Goal: Communication & Community: Connect with others

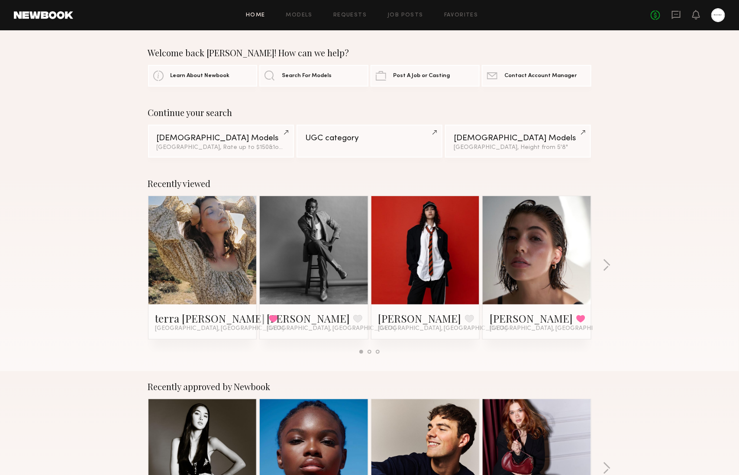
click at [331, 254] on link at bounding box center [314, 250] width 53 height 108
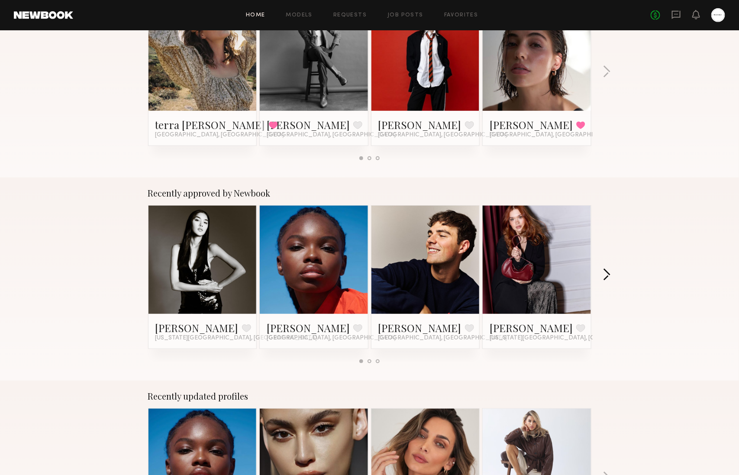
click at [610, 275] on button "button" at bounding box center [607, 275] width 8 height 14
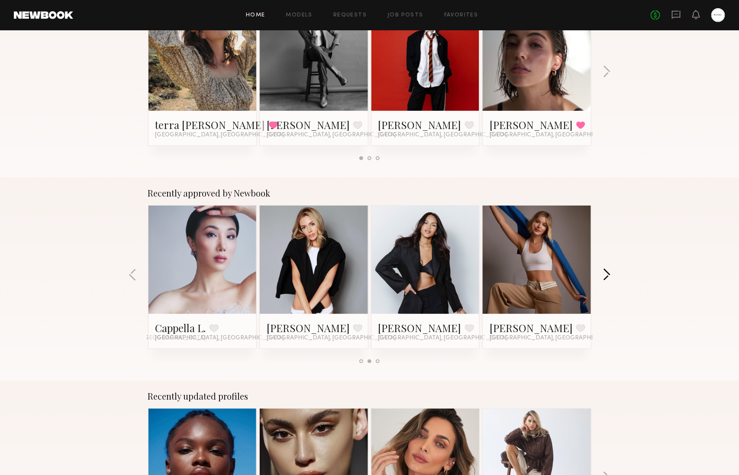
click at [610, 275] on button "button" at bounding box center [607, 275] width 8 height 14
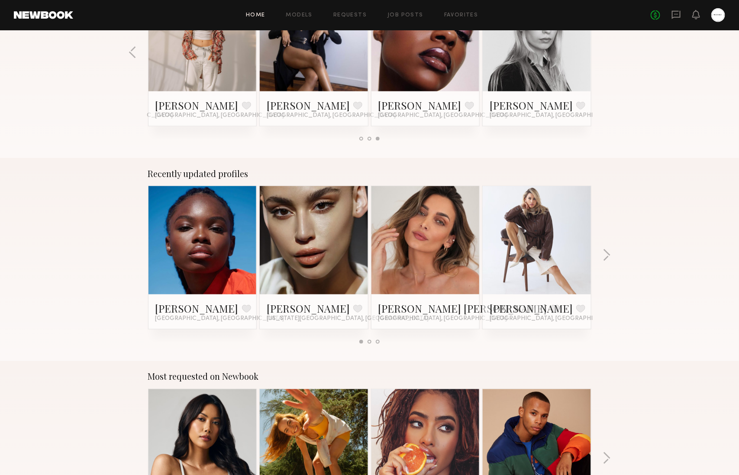
scroll to position [550, 0]
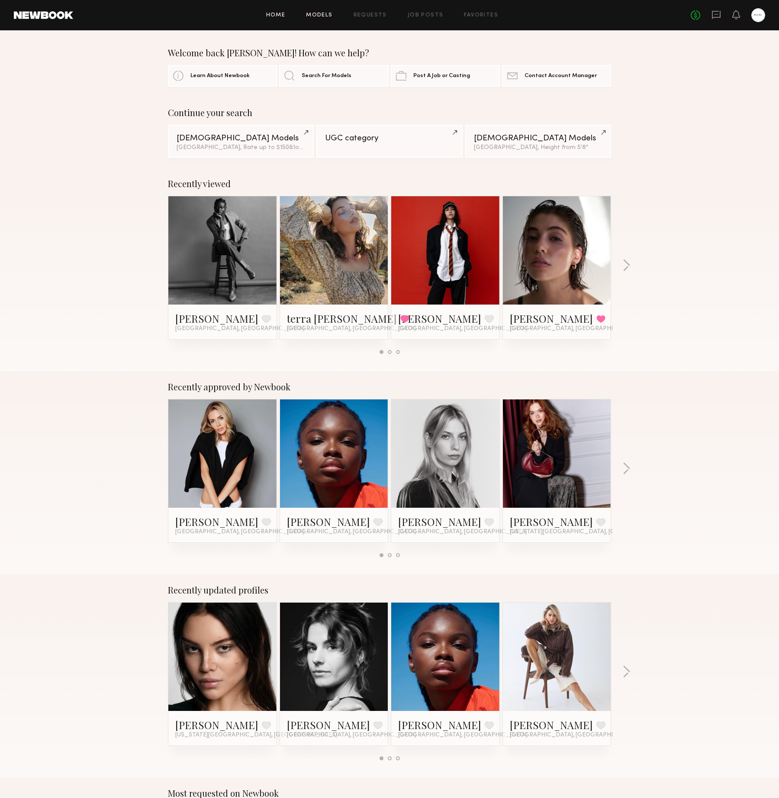
click at [315, 13] on link "Models" at bounding box center [319, 16] width 26 height 6
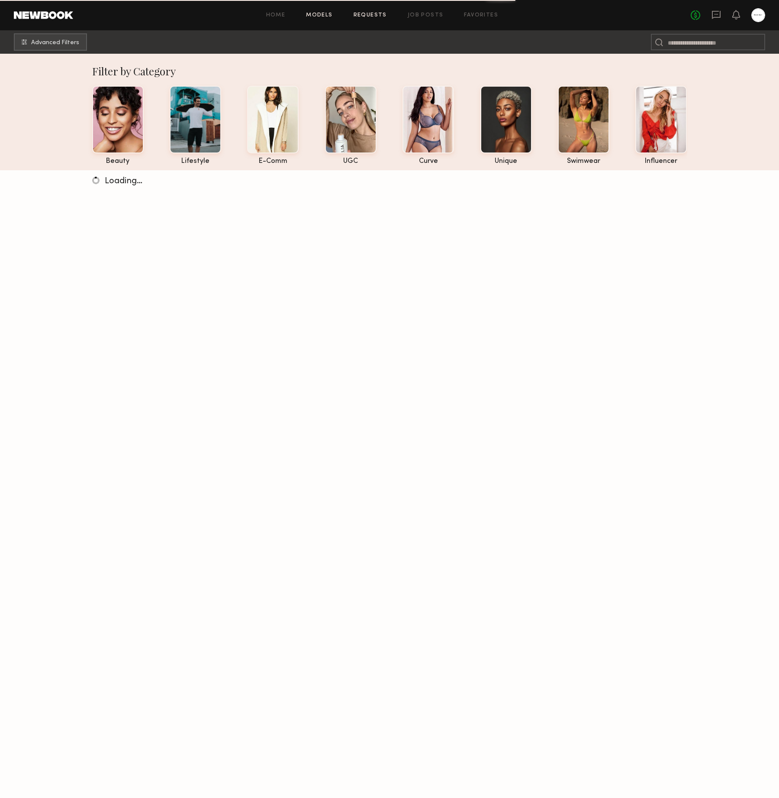
click at [362, 14] on link "Requests" at bounding box center [370, 16] width 33 height 6
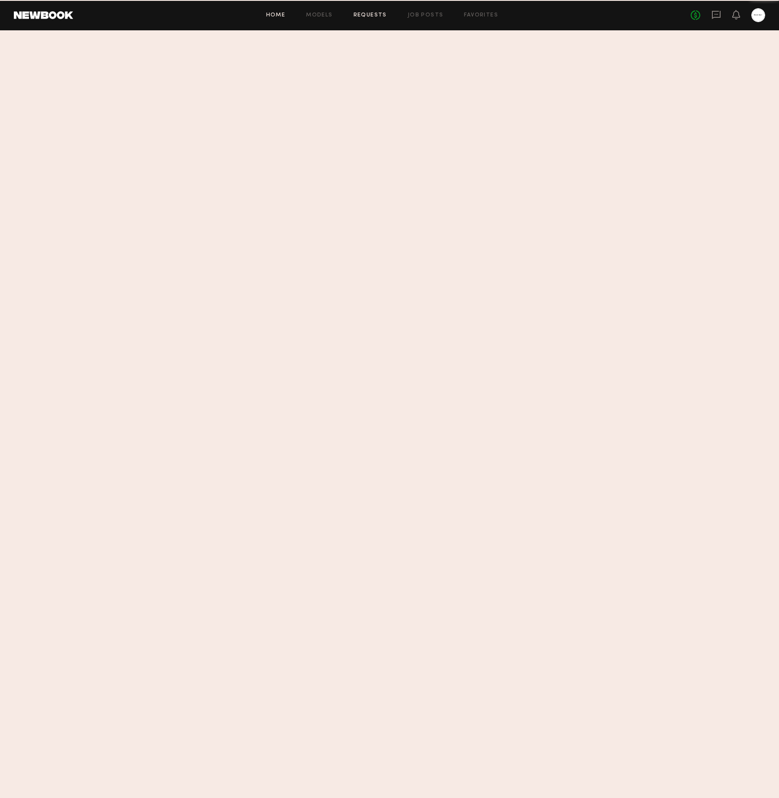
click at [286, 16] on link "Home" at bounding box center [275, 16] width 19 height 6
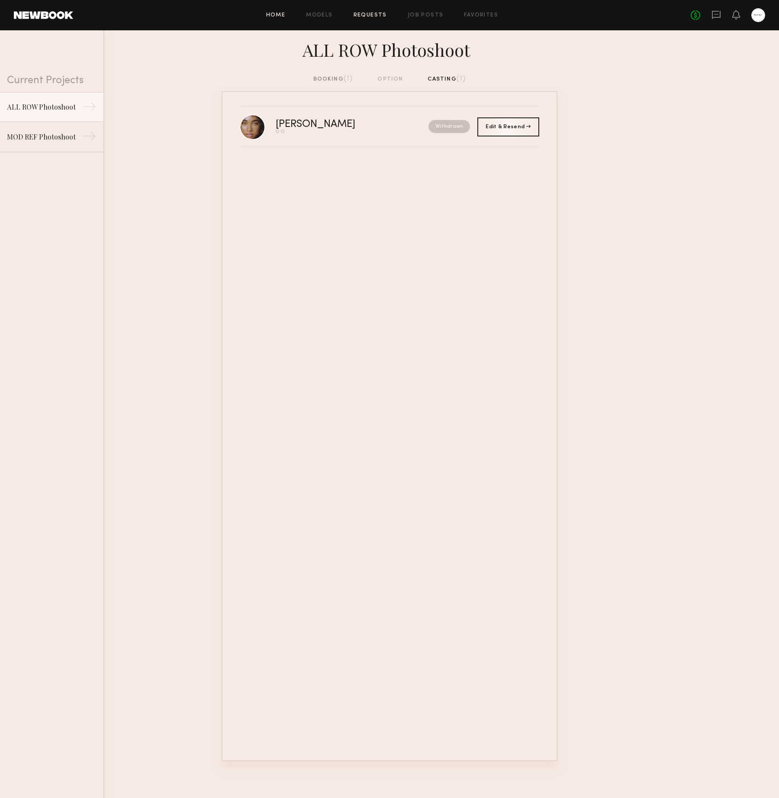
click at [280, 13] on link "Home" at bounding box center [275, 16] width 19 height 6
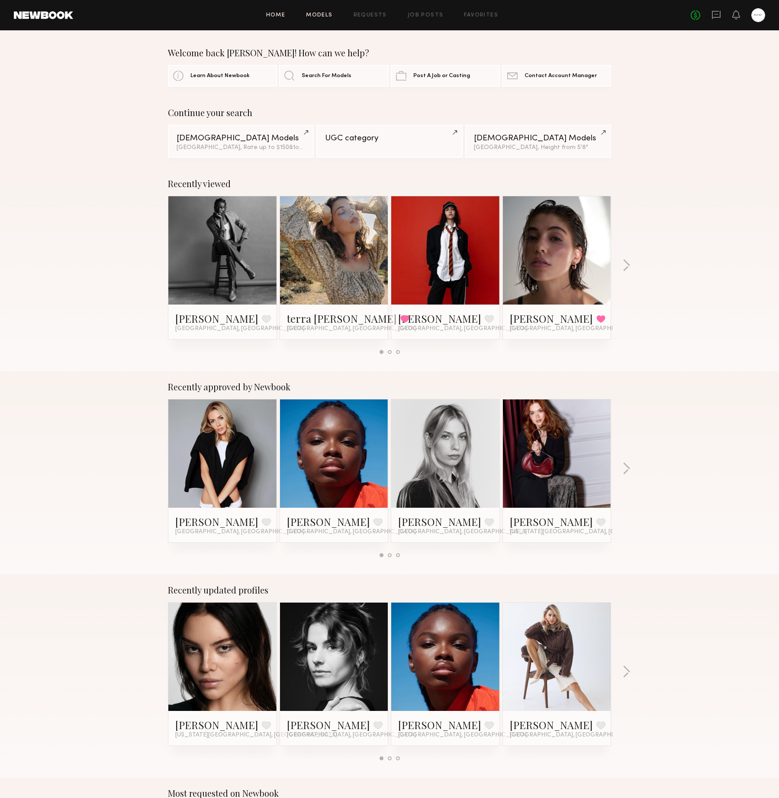
click at [329, 13] on link "Models" at bounding box center [319, 16] width 26 height 6
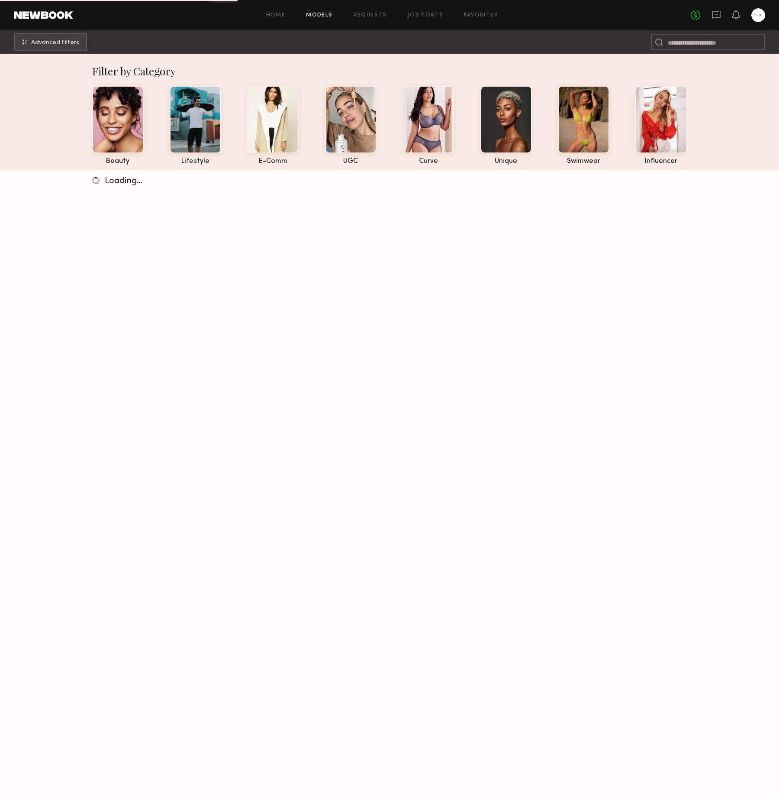
click at [284, 24] on header "Home Models Requests Job Posts Favorites Sign Out No fees up to $5,000" at bounding box center [389, 15] width 779 height 30
click at [284, 16] on link "Home" at bounding box center [275, 16] width 19 height 6
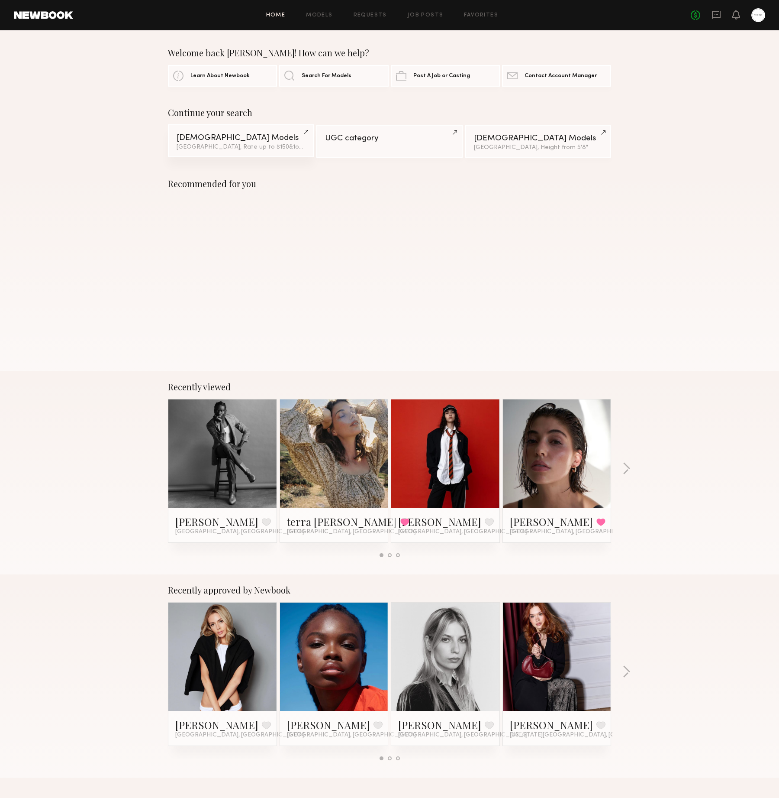
click at [273, 139] on div "[DEMOGRAPHIC_DATA] Models" at bounding box center [241, 138] width 129 height 8
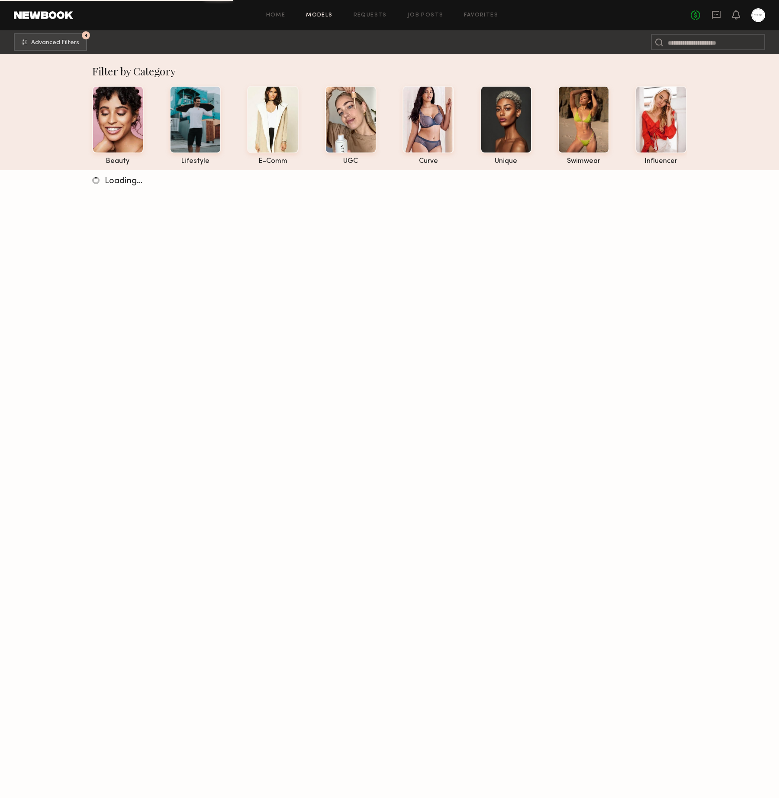
click at [25, 29] on header "Home Models Requests Job Posts Favorites Sign Out No fees up to $5,000" at bounding box center [389, 15] width 779 height 30
click at [27, 34] on button "4 Advanced Filters" at bounding box center [50, 41] width 73 height 17
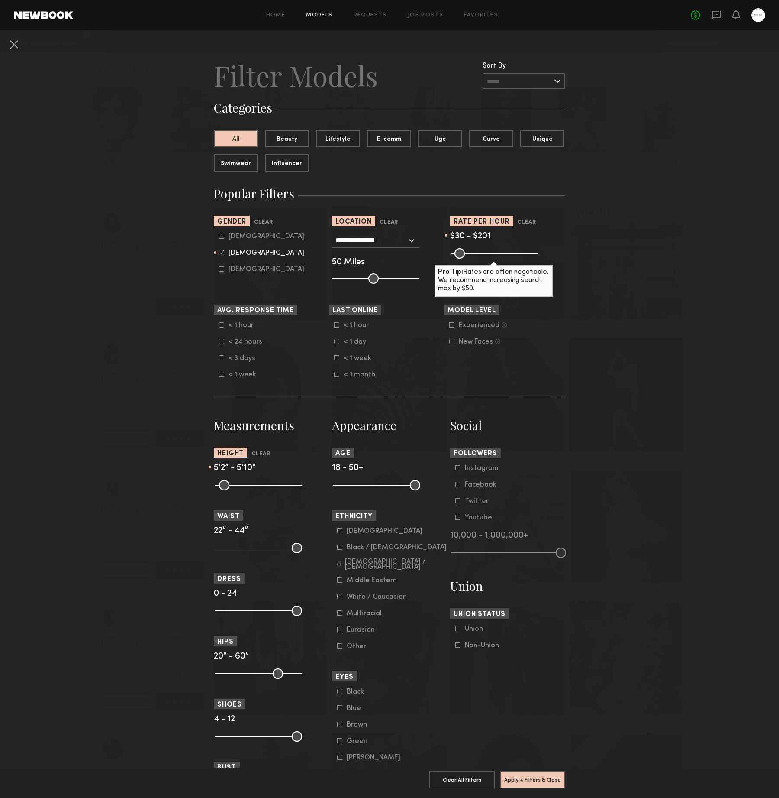
drag, startPoint x: 475, startPoint y: 253, endPoint x: 484, endPoint y: 252, distance: 8.7
type input "***"
click at [484, 252] on input "range" at bounding box center [494, 253] width 87 height 10
click at [670, 184] on nb-browse-filters "**********" at bounding box center [389, 505] width 779 height 950
click at [556, 83] on input "text" at bounding box center [524, 81] width 83 height 16
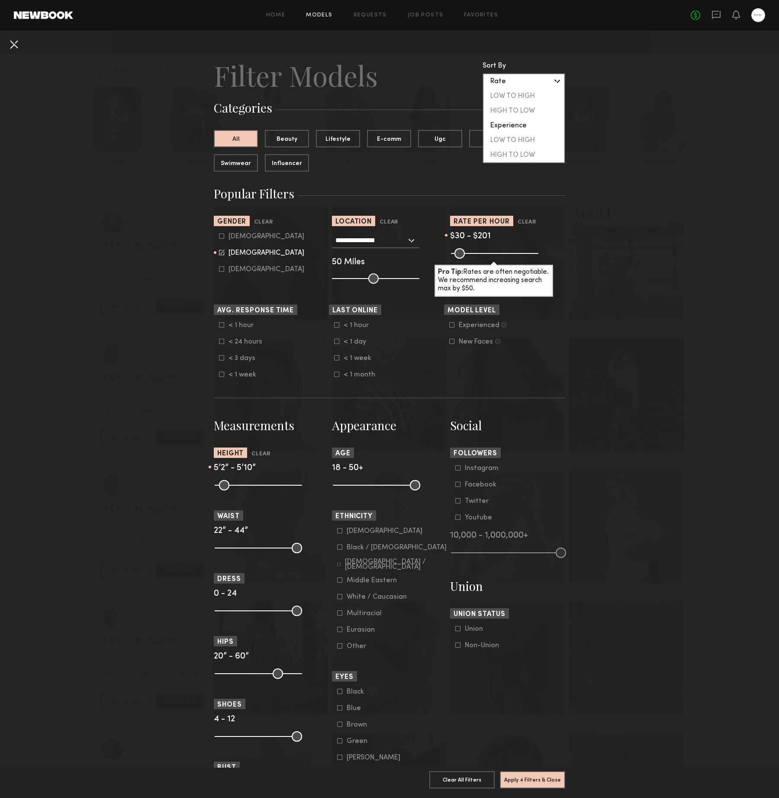
click at [7, 39] on button at bounding box center [14, 44] width 14 height 14
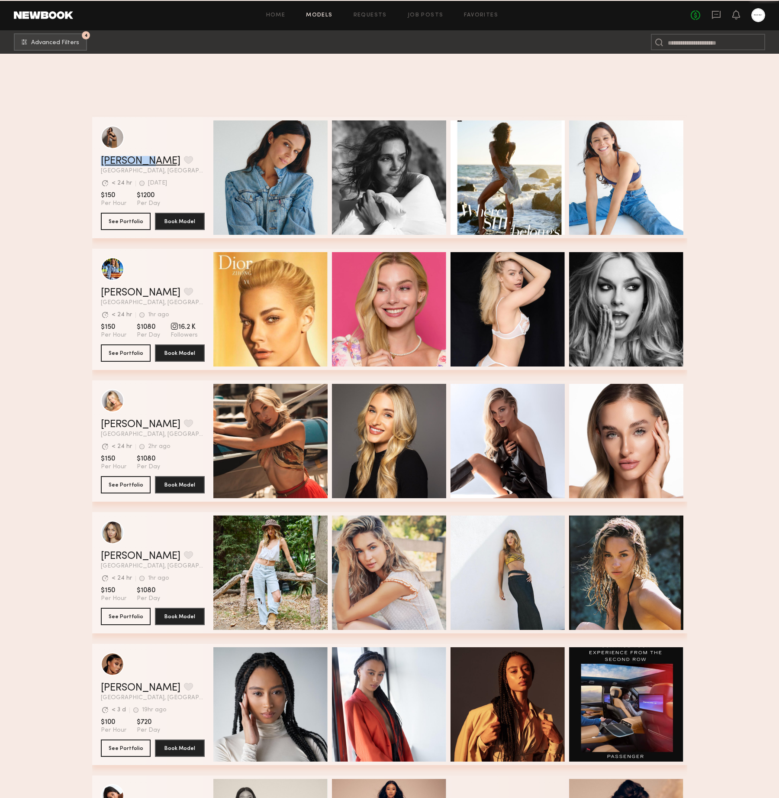
scroll to position [10773, 0]
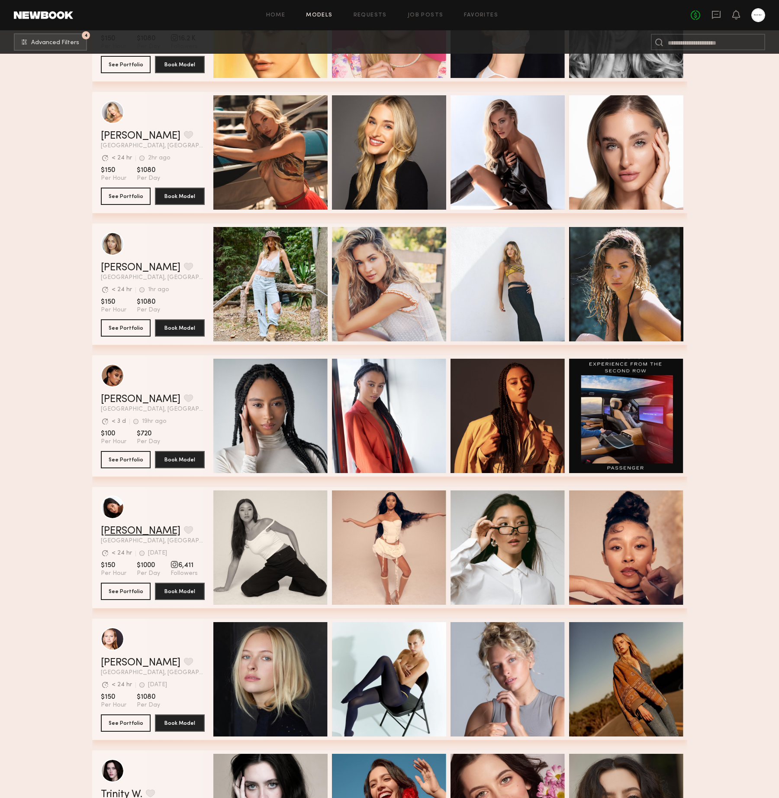
click at [122, 529] on link "Giti T." at bounding box center [141, 531] width 80 height 10
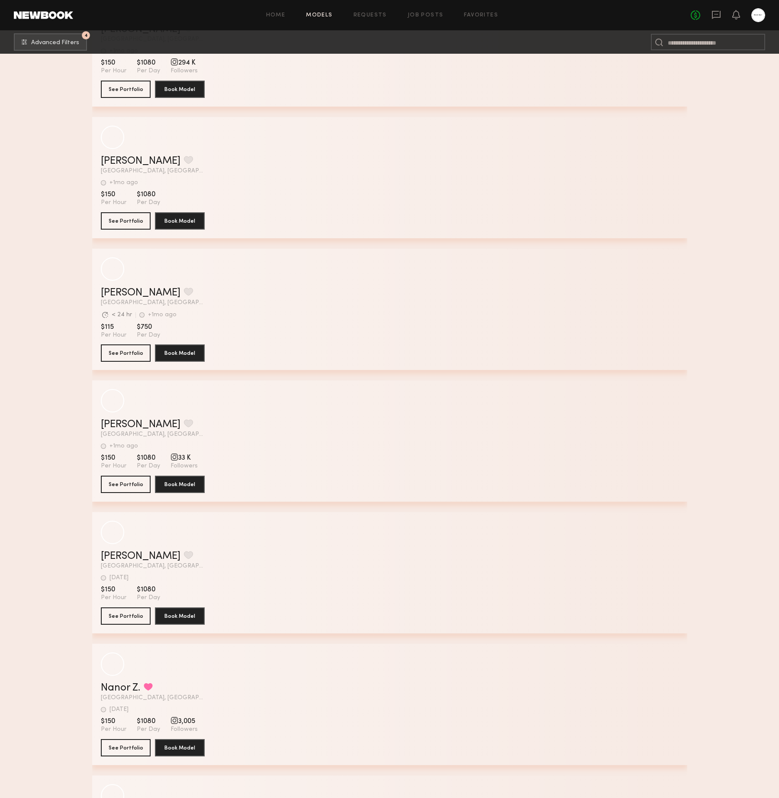
scroll to position [50060, 0]
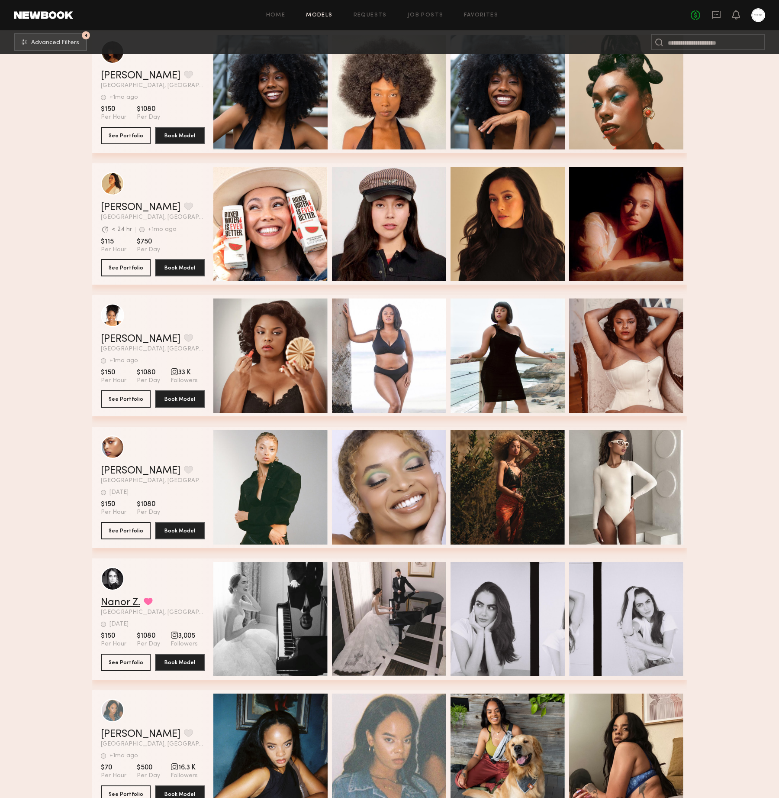
click at [116, 598] on link "Nanor Z." at bounding box center [120, 602] width 39 height 10
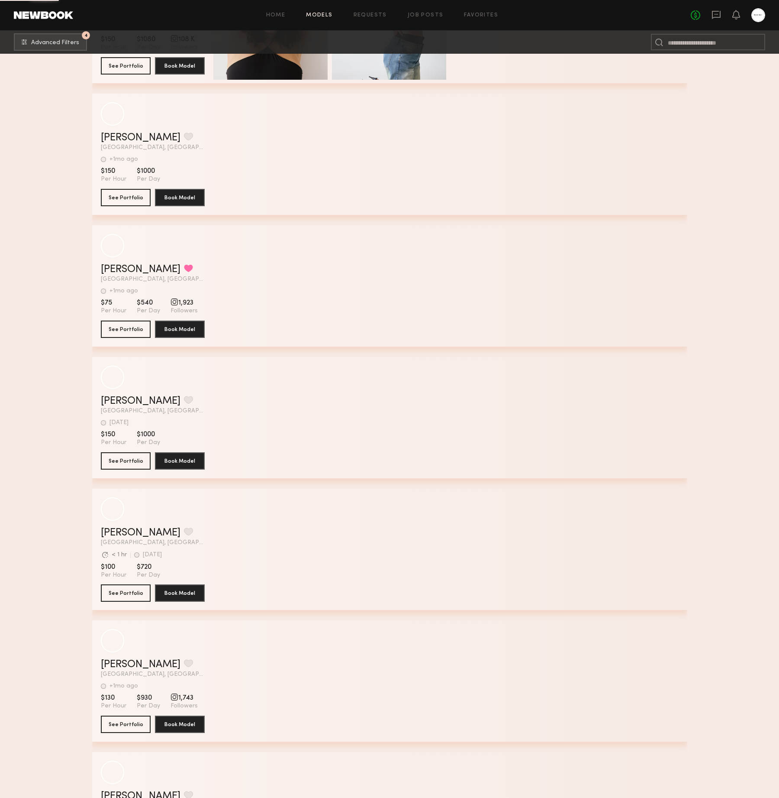
scroll to position [59452, 0]
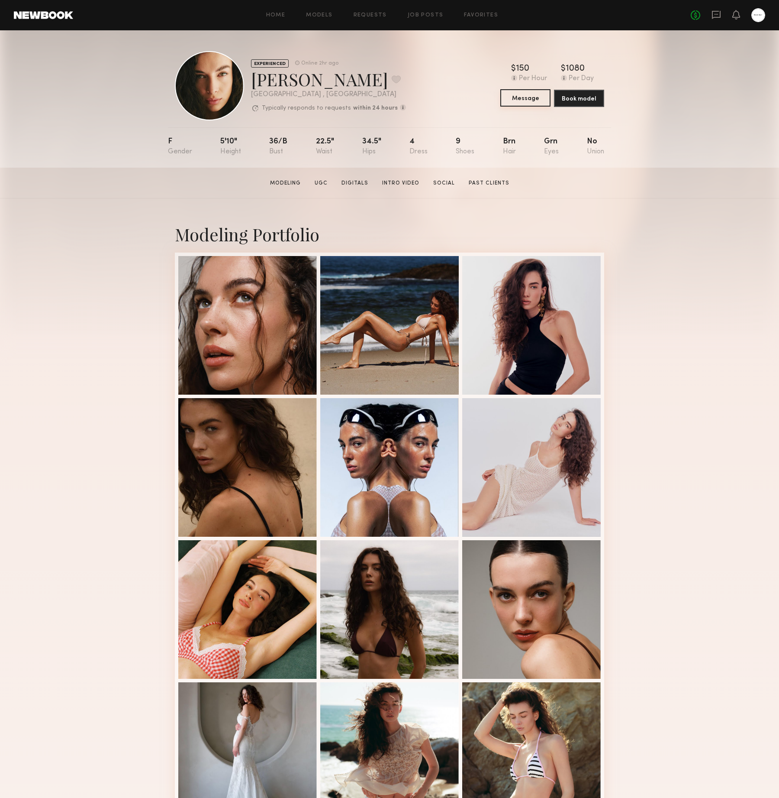
click at [518, 89] on button "Message" at bounding box center [526, 97] width 50 height 17
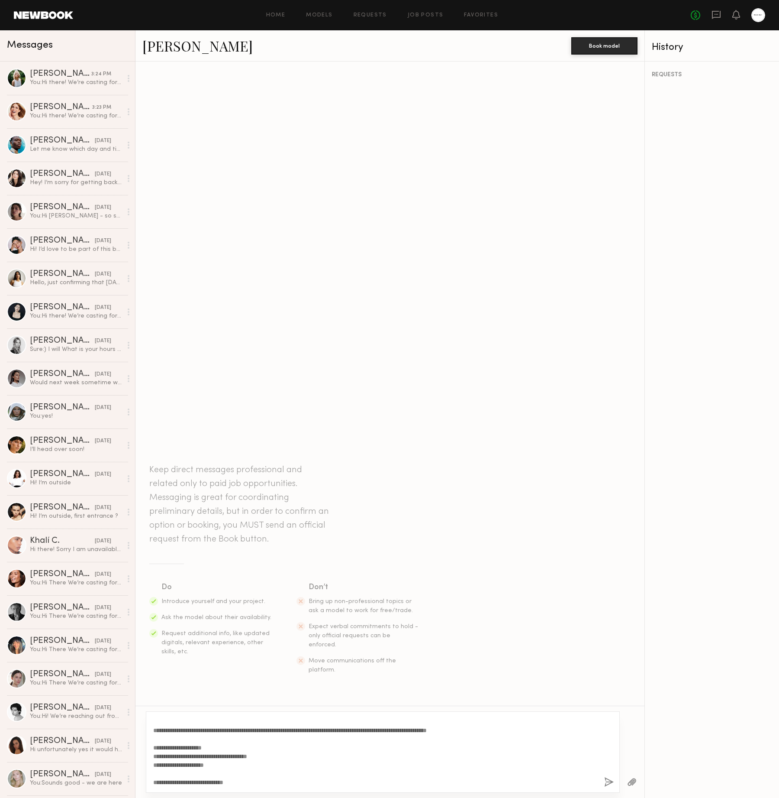
scroll to position [9, 0]
type textarea "**********"
click at [604, 779] on button "button" at bounding box center [609, 782] width 10 height 11
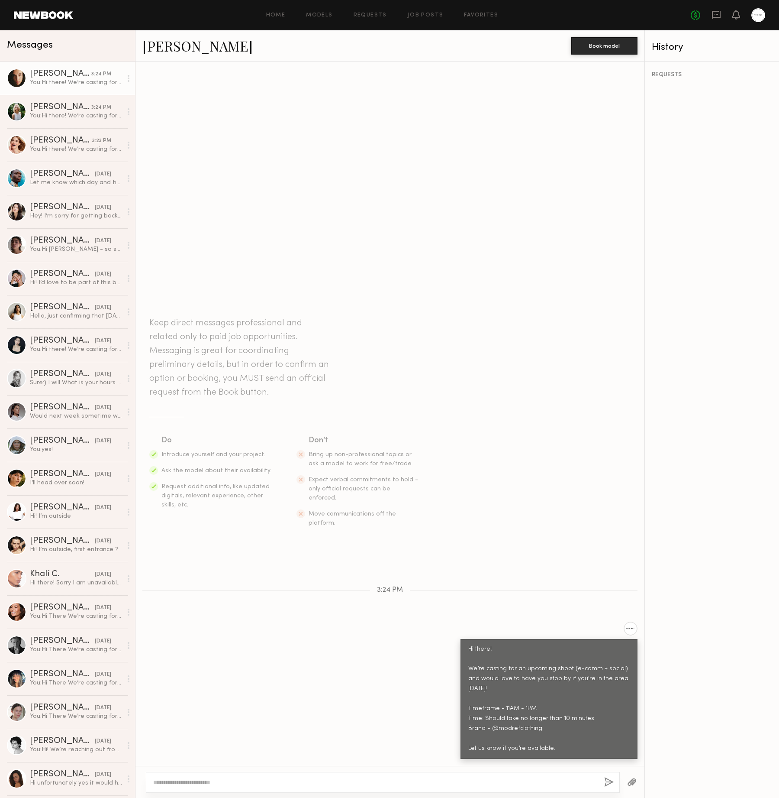
scroll to position [0, 0]
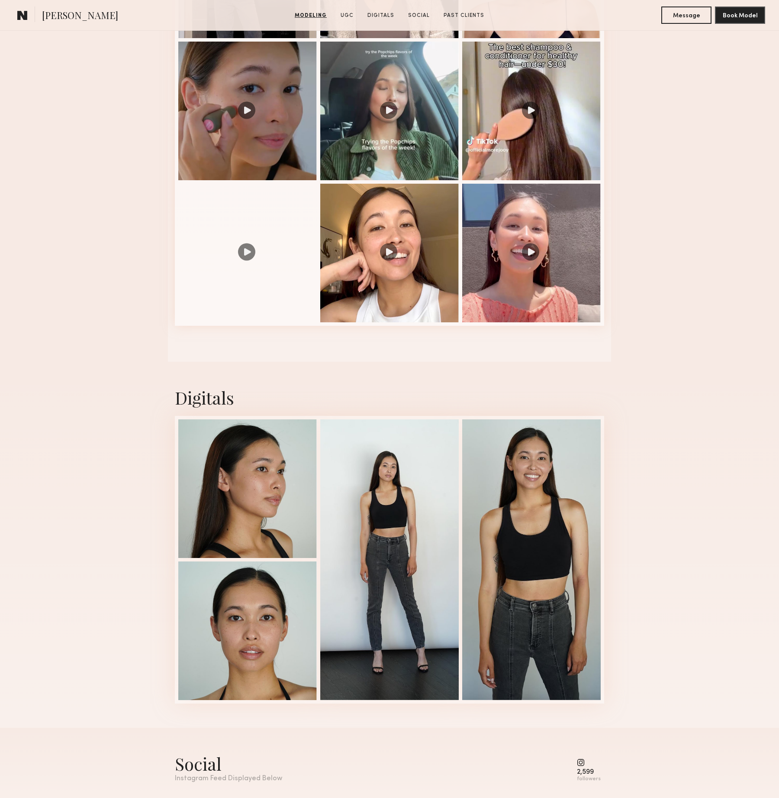
scroll to position [1104, 0]
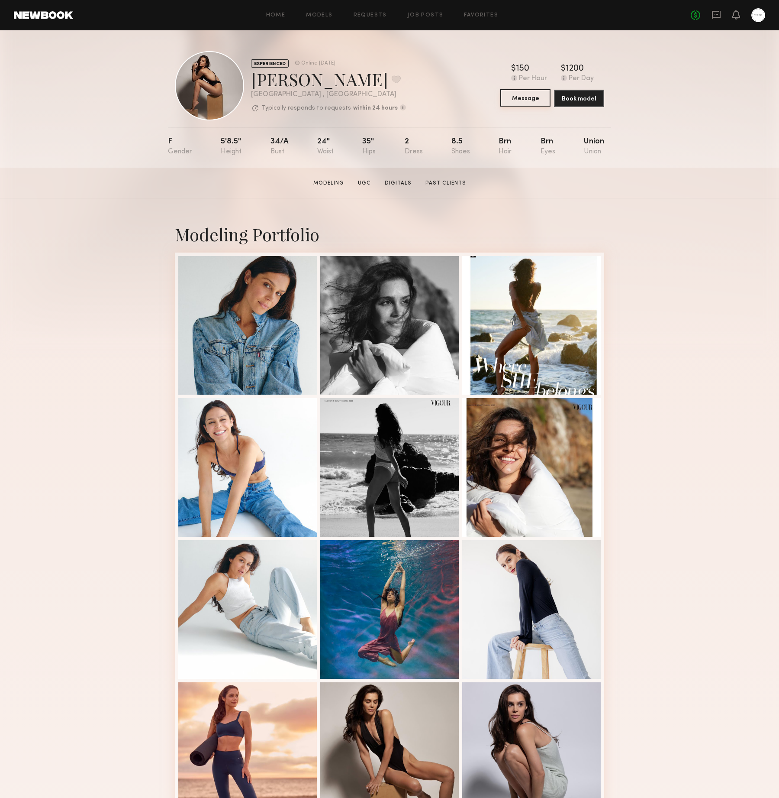
click at [522, 94] on button "Message" at bounding box center [526, 97] width 50 height 17
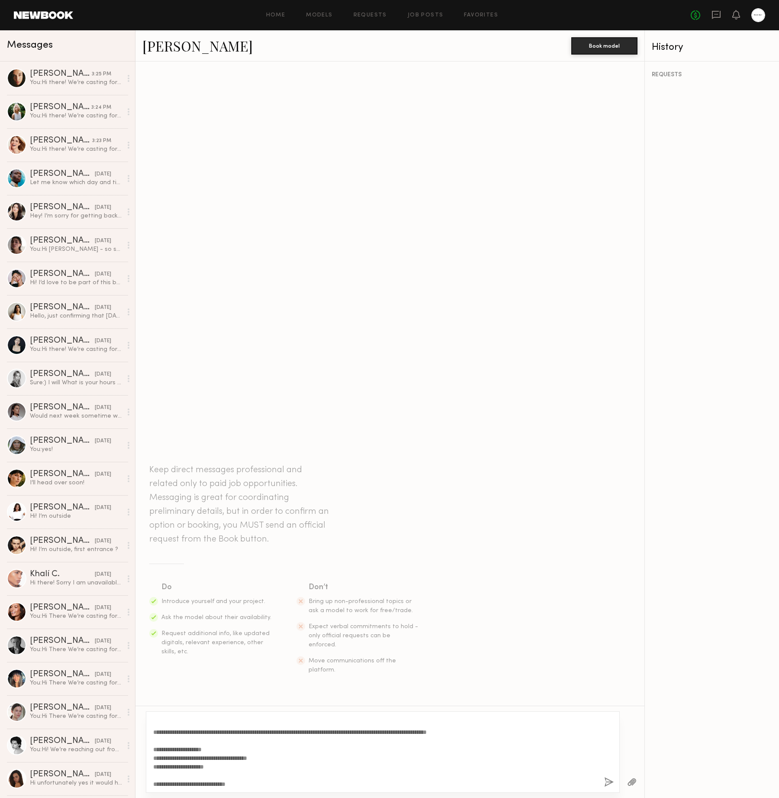
scroll to position [16, 0]
type textarea "**********"
click at [603, 783] on div "**********" at bounding box center [383, 751] width 474 height 81
click at [603, 780] on div "**********" at bounding box center [383, 751] width 474 height 81
click at [604, 779] on button "button" at bounding box center [609, 782] width 10 height 11
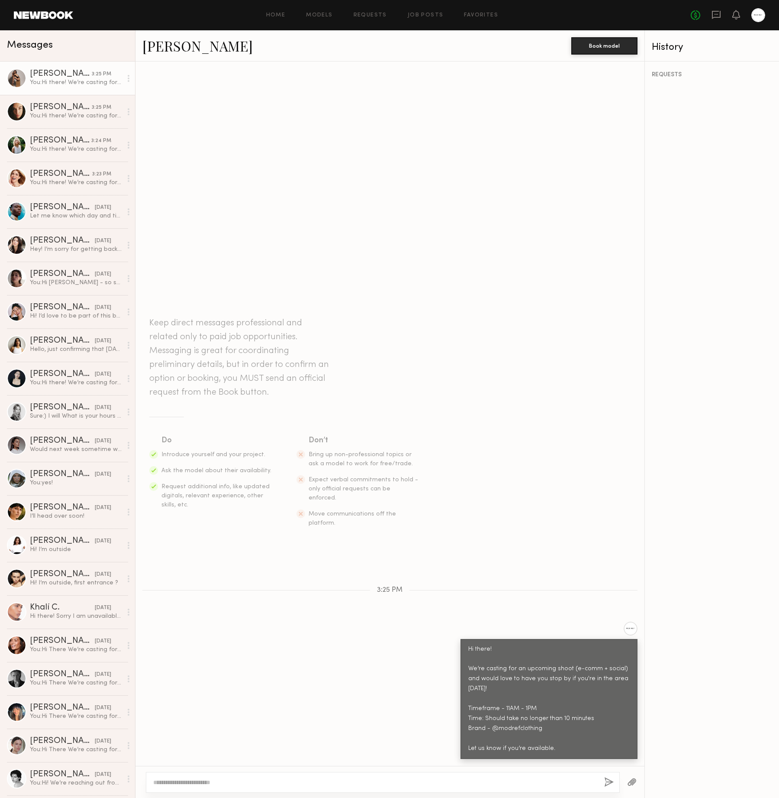
scroll to position [0, 0]
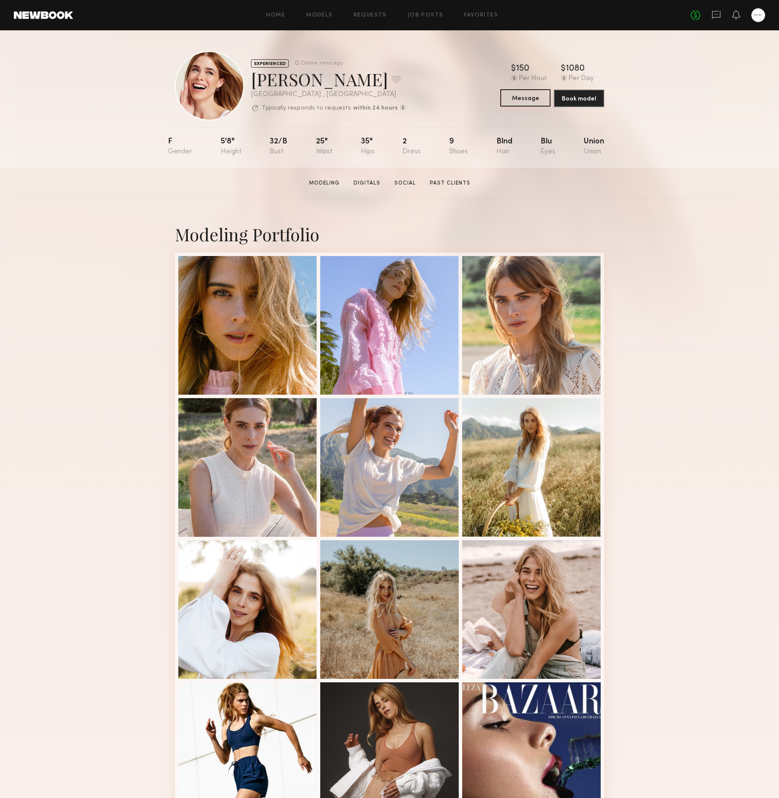
click at [514, 96] on button "Message" at bounding box center [526, 97] width 50 height 17
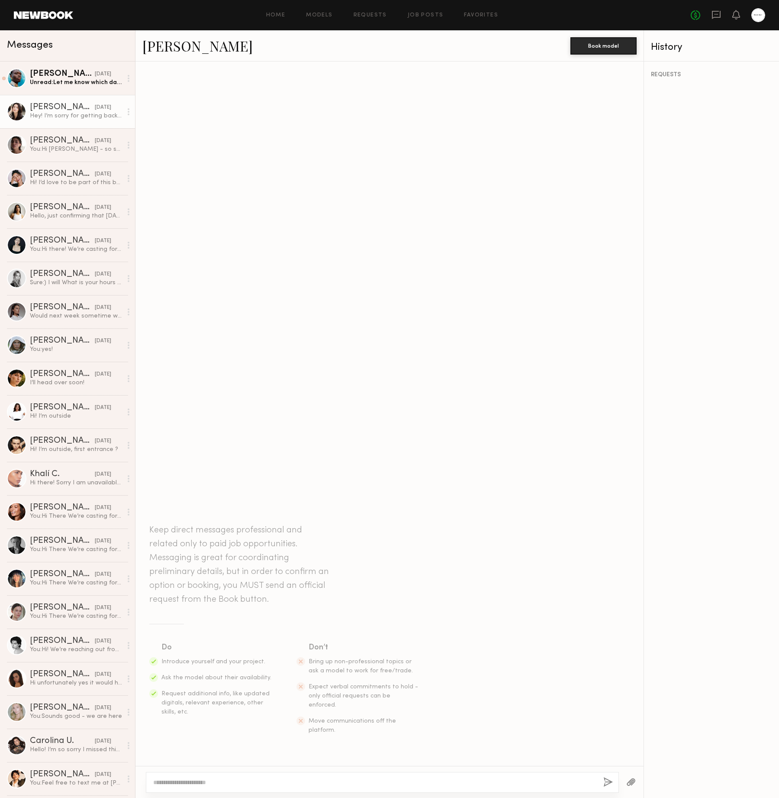
click at [83, 121] on link "Genevieve A. 08/15/2025 Hey! I’m sorry for getting back to you so late but I’ve…" at bounding box center [67, 111] width 135 height 33
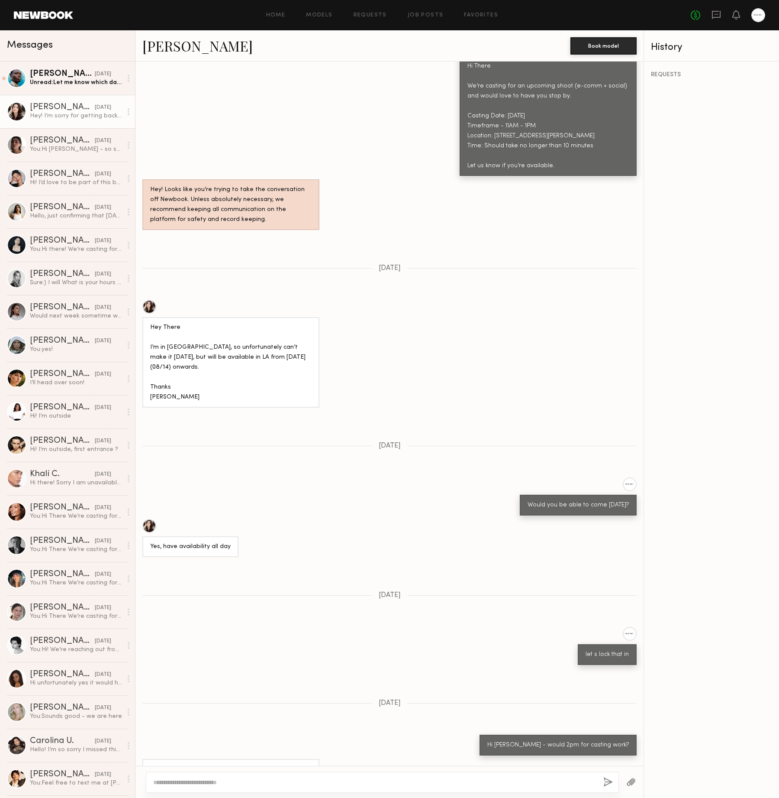
scroll to position [248, 0]
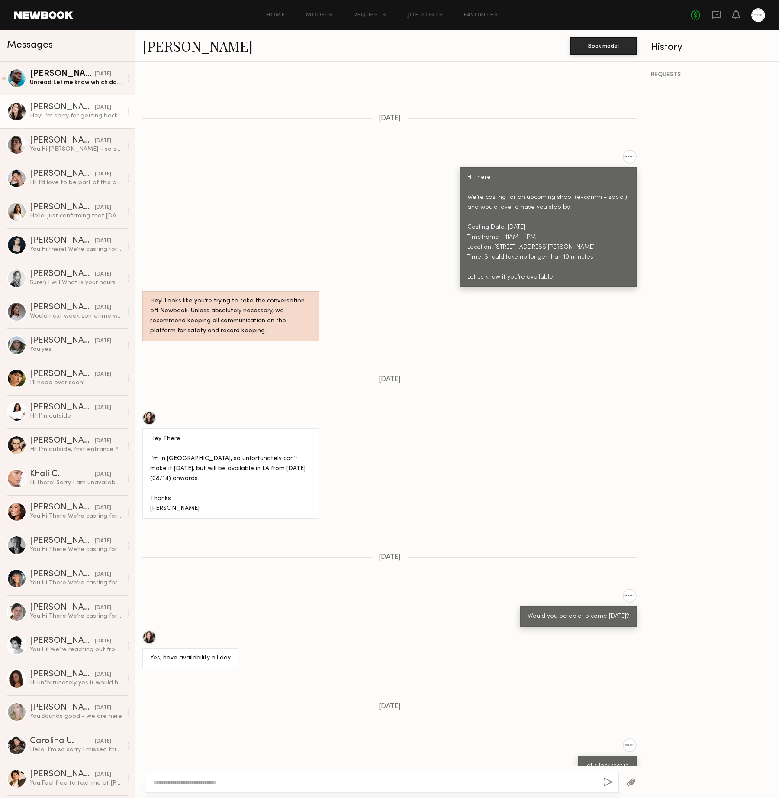
drag, startPoint x: 462, startPoint y: 156, endPoint x: 569, endPoint y: 262, distance: 150.3
click at [569, 262] on div "Hi There We’re casting for an upcoming shoot (e-comm + social) and would love t…" at bounding box center [548, 227] width 177 height 120
click at [57, 199] on link "Alexis R. 08/14/2025 Hello, just confirming that today at 11 am still works? Th…" at bounding box center [67, 211] width 135 height 33
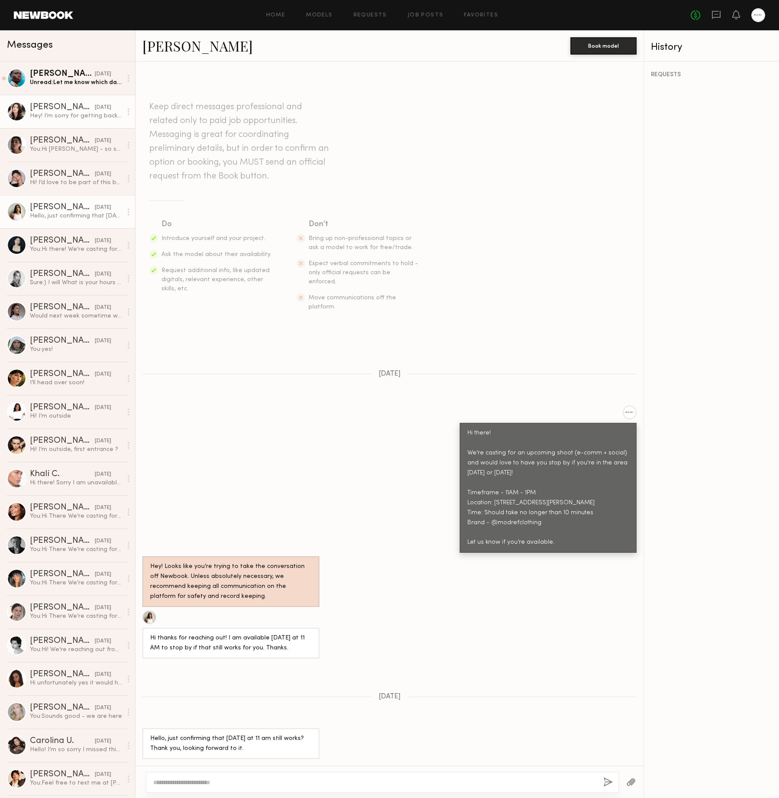
click at [73, 120] on link "Genevieve A. 08/15/2025 Hey! I’m sorry for getting back to you so late but I’ve…" at bounding box center [67, 111] width 135 height 33
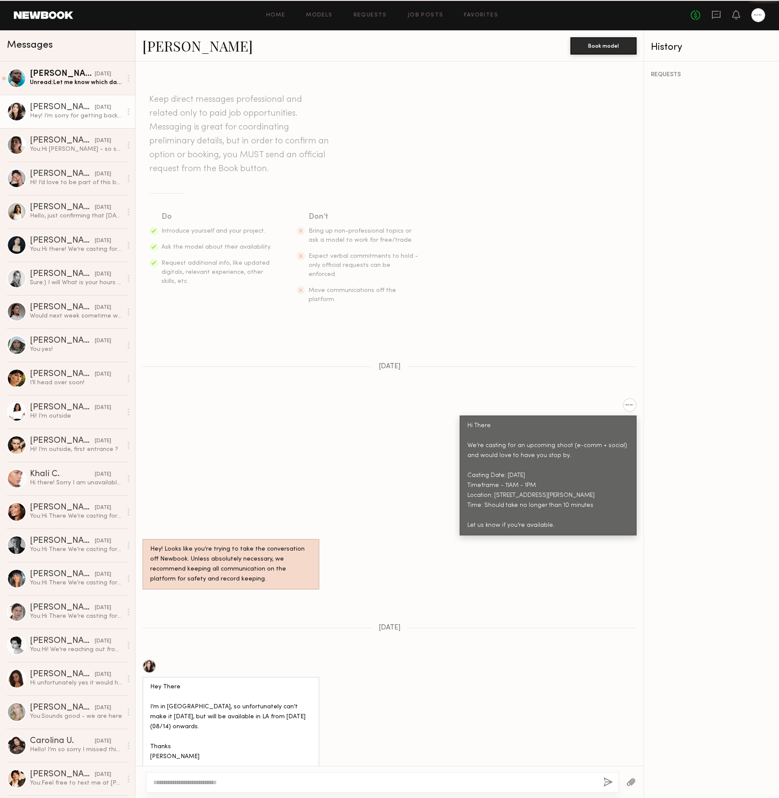
scroll to position [359, 0]
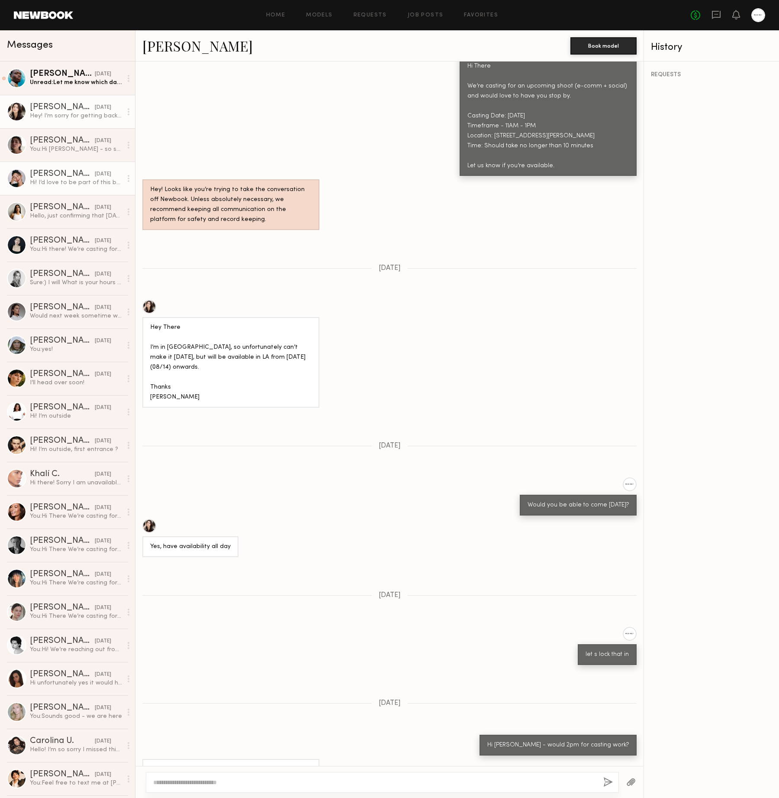
click at [95, 178] on div "08/14/2025" at bounding box center [103, 174] width 16 height 8
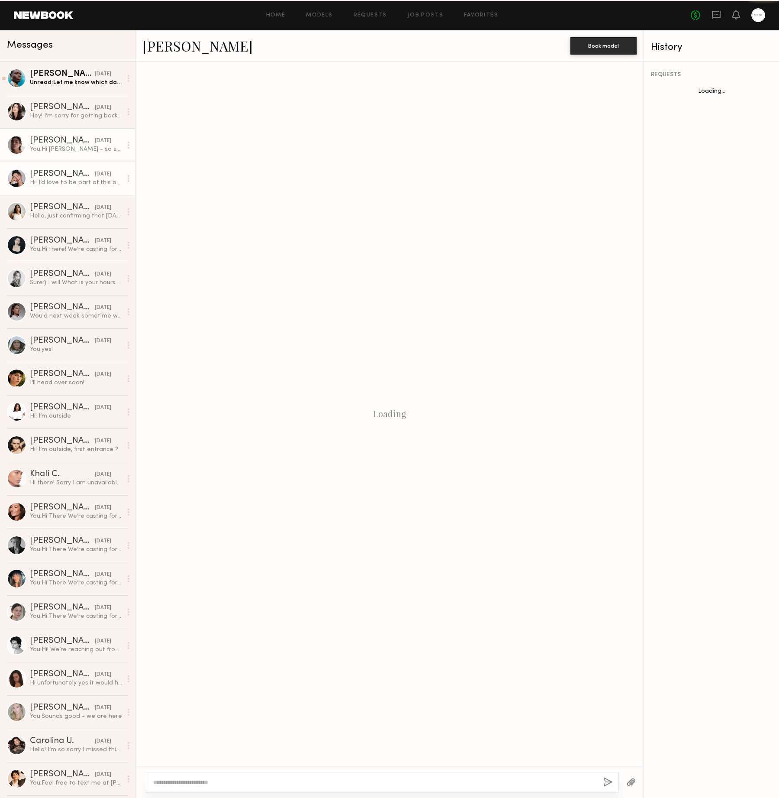
click at [86, 154] on link "Kelsey H. 08/14/2025 You: Hi Kelsey - so sorry just missed this message and did…" at bounding box center [67, 144] width 135 height 33
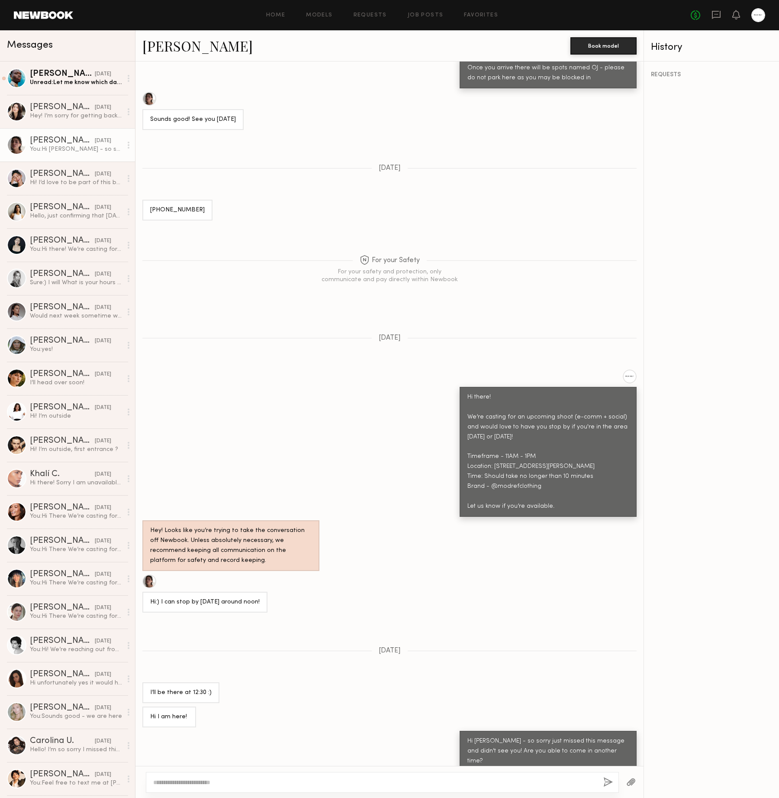
scroll to position [155, 0]
drag, startPoint x: 467, startPoint y: 393, endPoint x: 578, endPoint y: 510, distance: 161.4
click at [578, 510] on div "Hi there! We’re casting for an upcoming shoot (e-comm + social) and would love …" at bounding box center [548, 453] width 177 height 130
copy div "Hi there! We’re casting for an upcoming shoot (e-comm + social) and would love …"
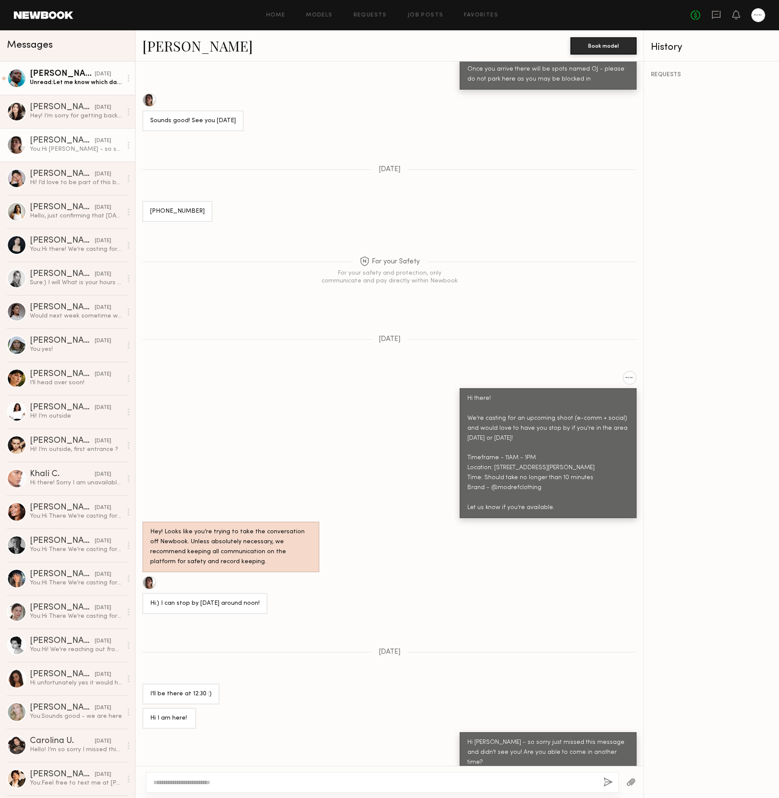
click at [60, 91] on link "Isaak A. 08/16/2025 Unread: Let me know which day and time work for you" at bounding box center [67, 77] width 135 height 33
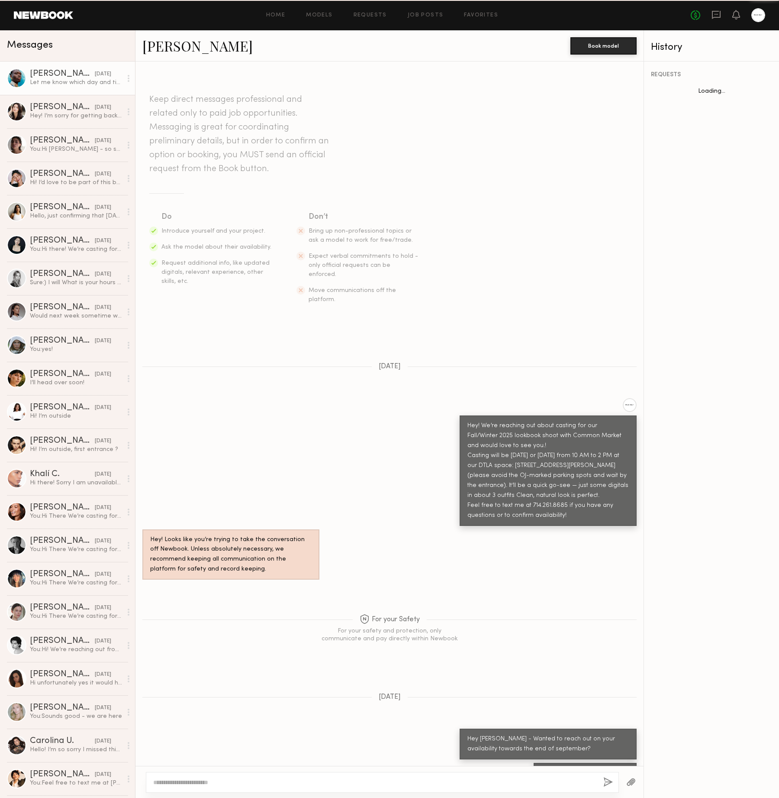
scroll to position [138, 0]
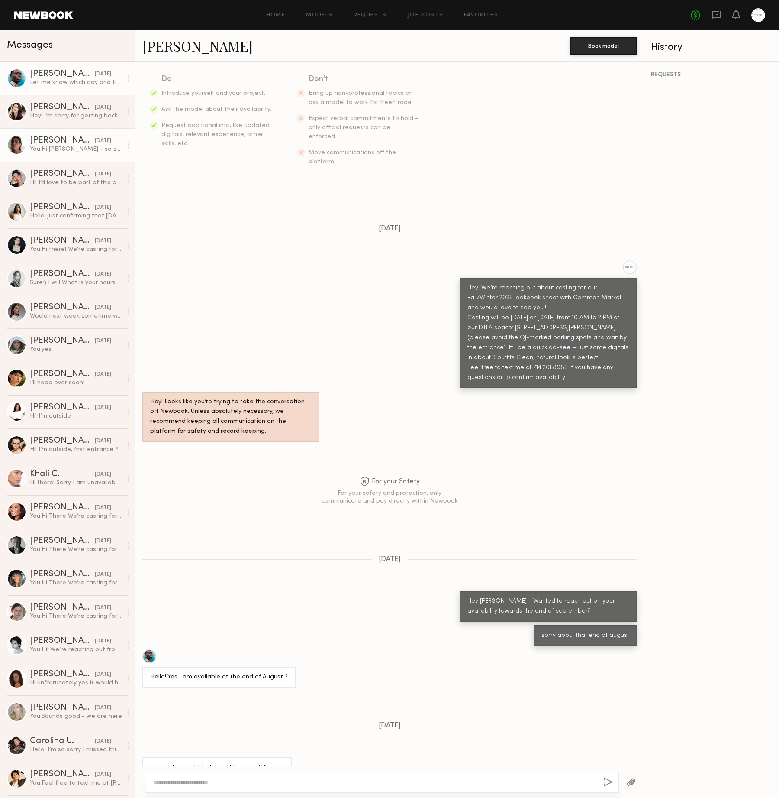
click at [63, 136] on div "Kelsey H." at bounding box center [62, 140] width 65 height 9
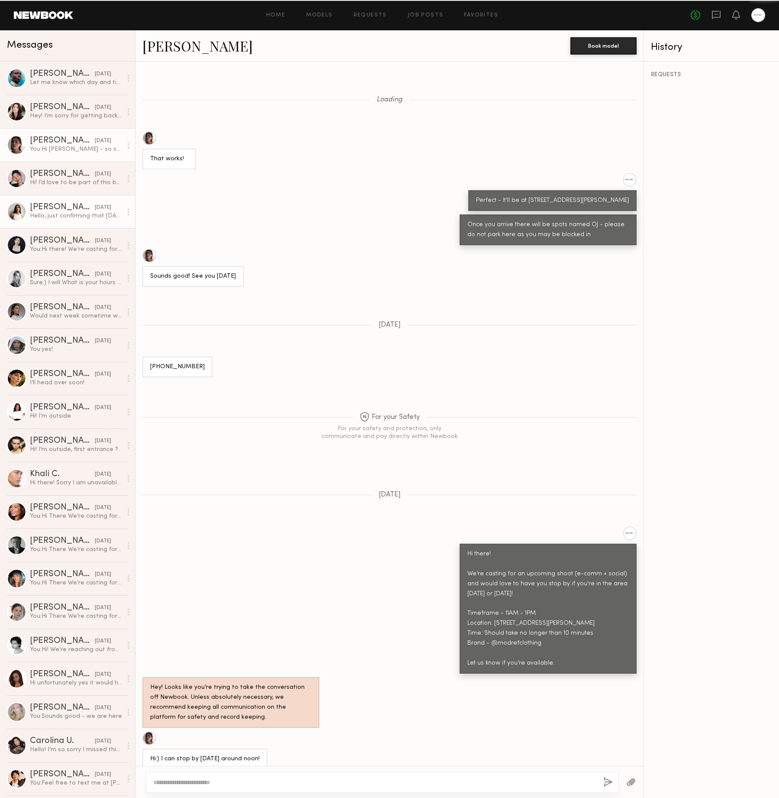
scroll to position [155, 0]
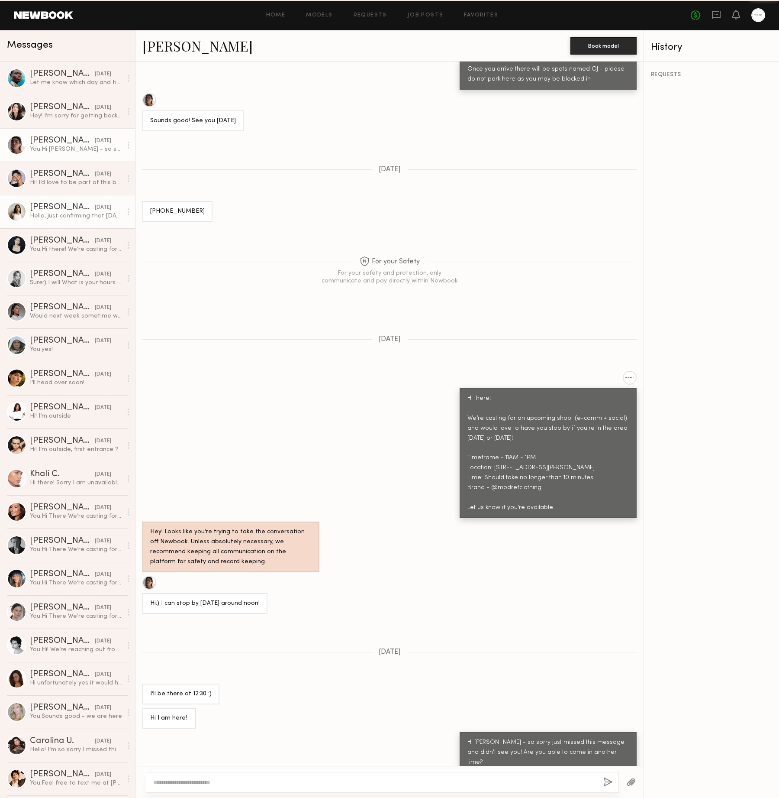
click at [65, 204] on div "Alexis R." at bounding box center [62, 207] width 65 height 9
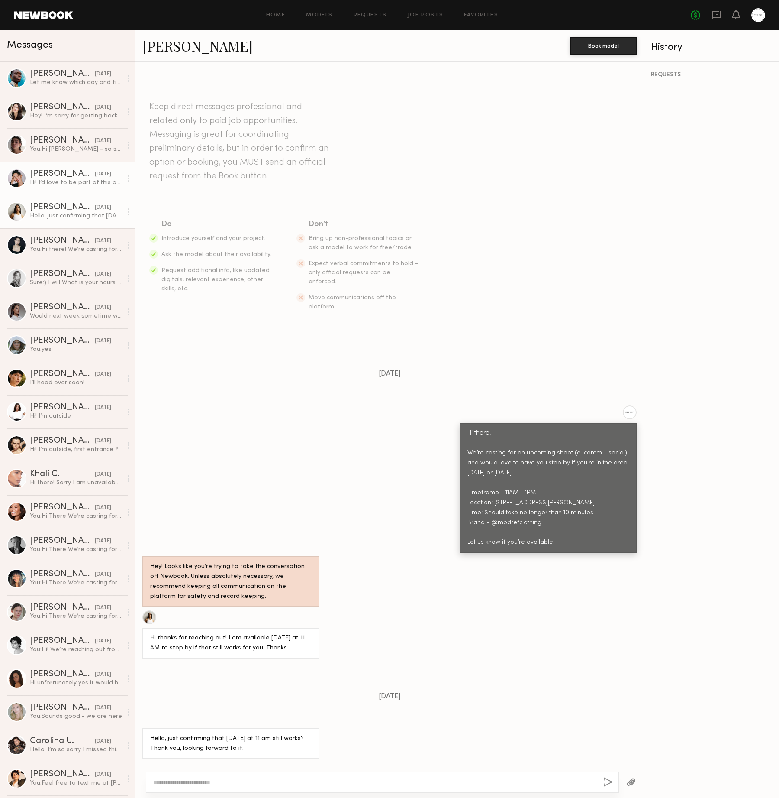
click at [71, 184] on div "Hi! I’d love to be part of this but the location is quite far from me for a cas…" at bounding box center [76, 182] width 92 height 8
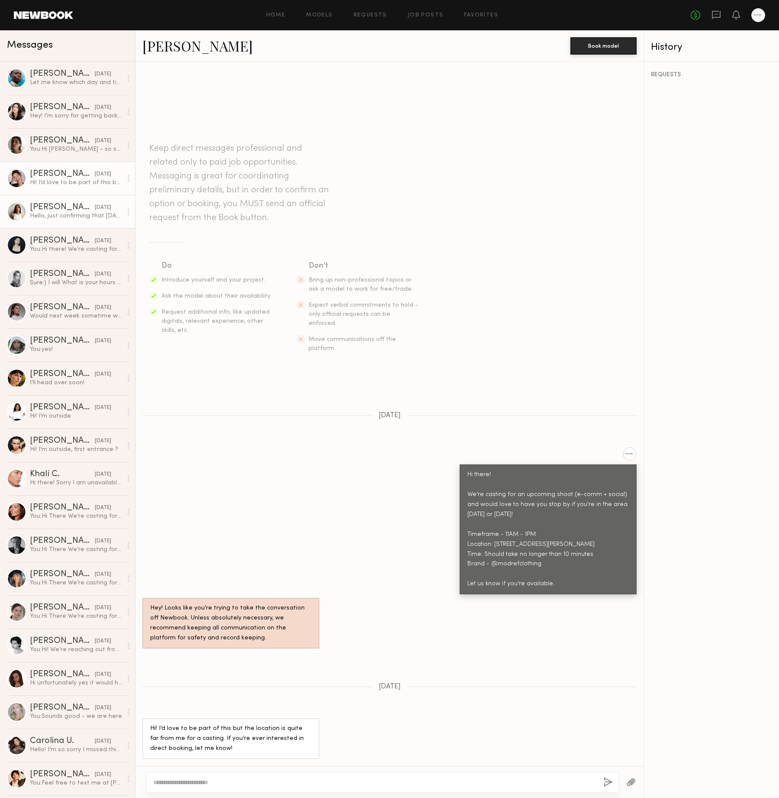
click at [71, 221] on link "Alexis R. 08/14/2025 Hello, just confirming that today at 11 am still works? Th…" at bounding box center [67, 211] width 135 height 33
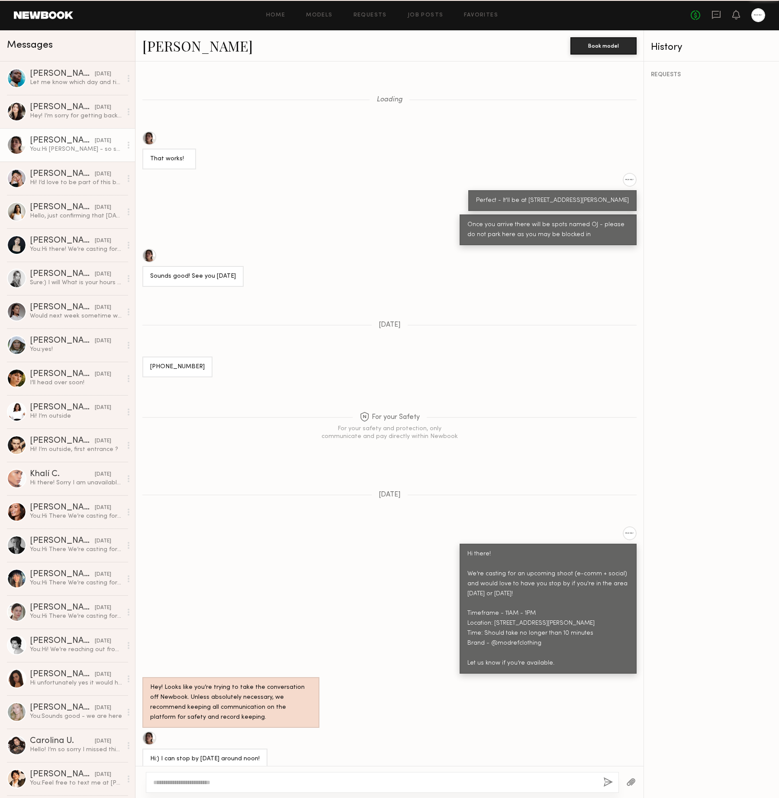
scroll to position [155, 0]
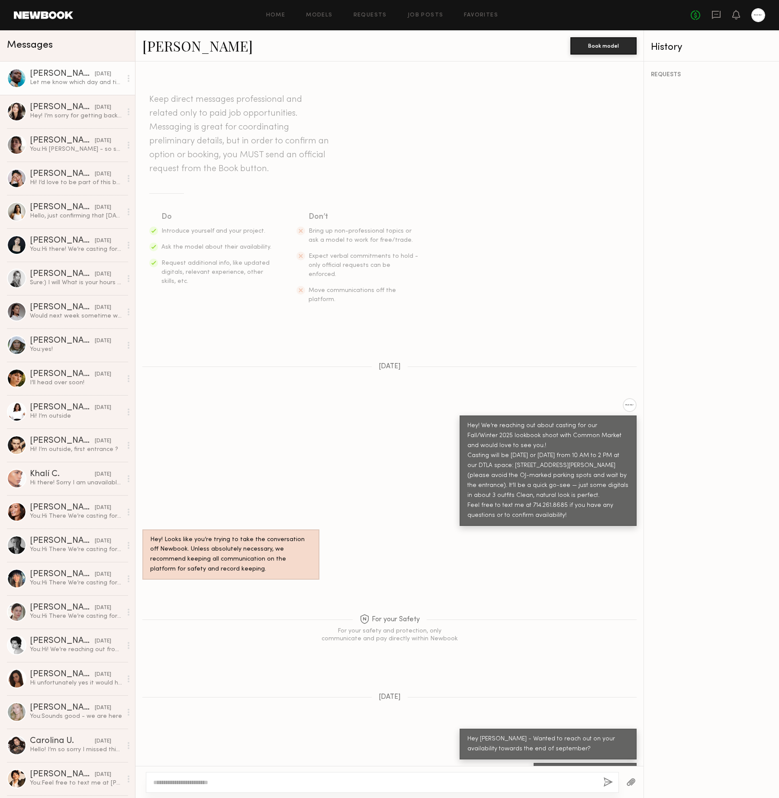
scroll to position [138, 0]
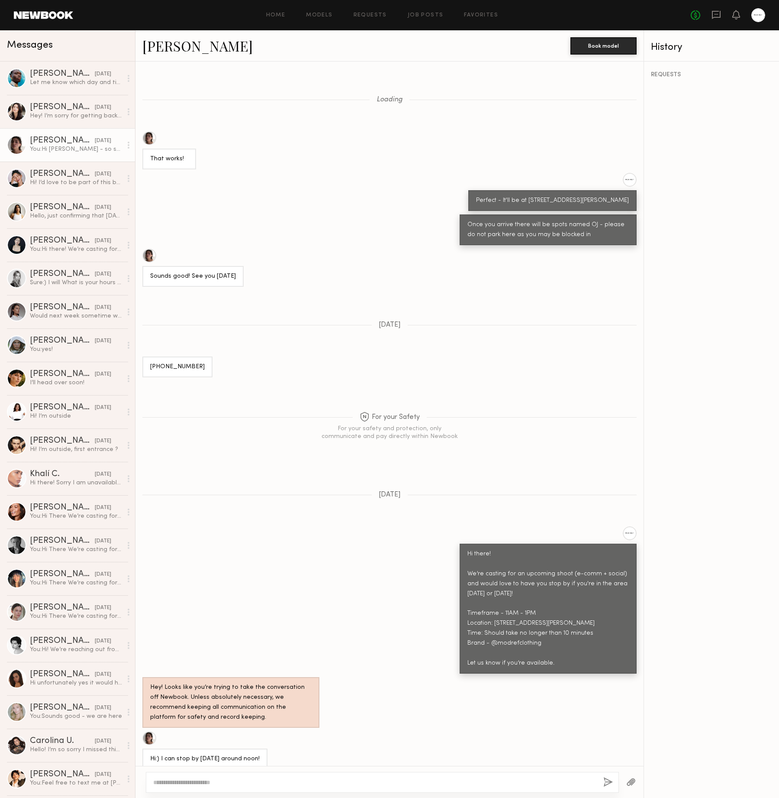
scroll to position [155, 0]
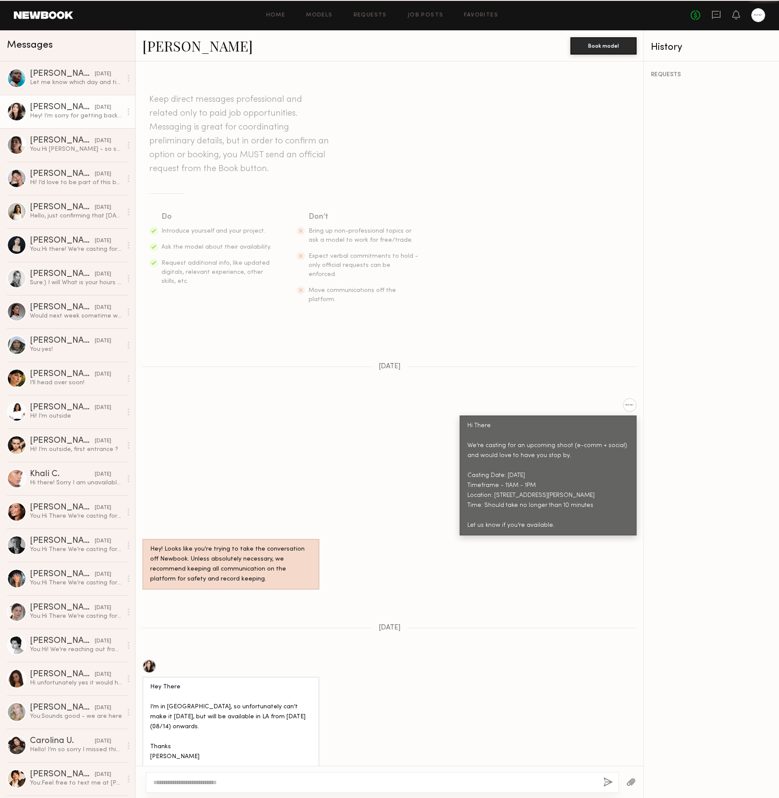
scroll to position [359, 0]
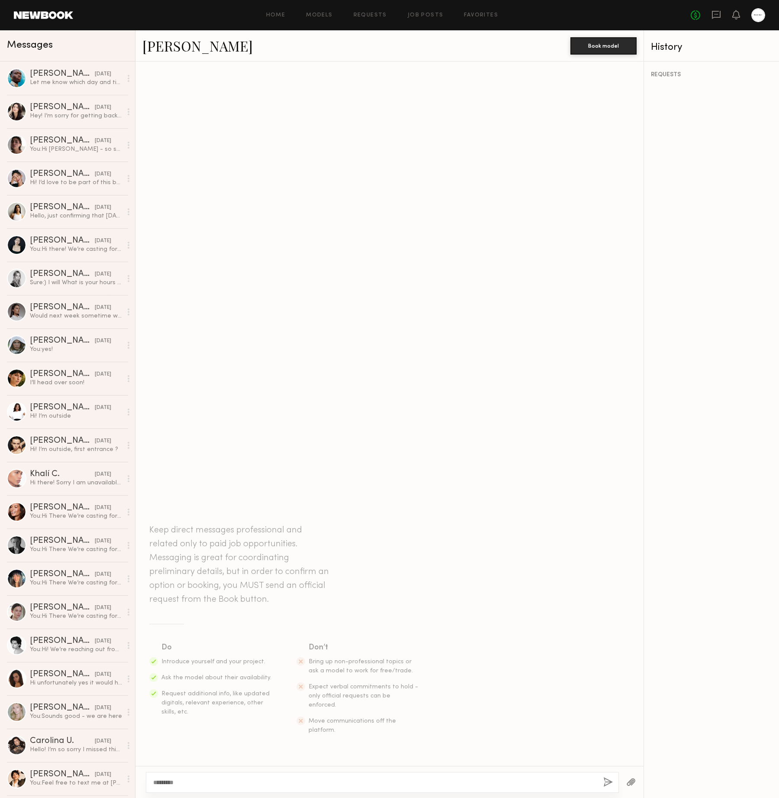
scroll to position [16, 0]
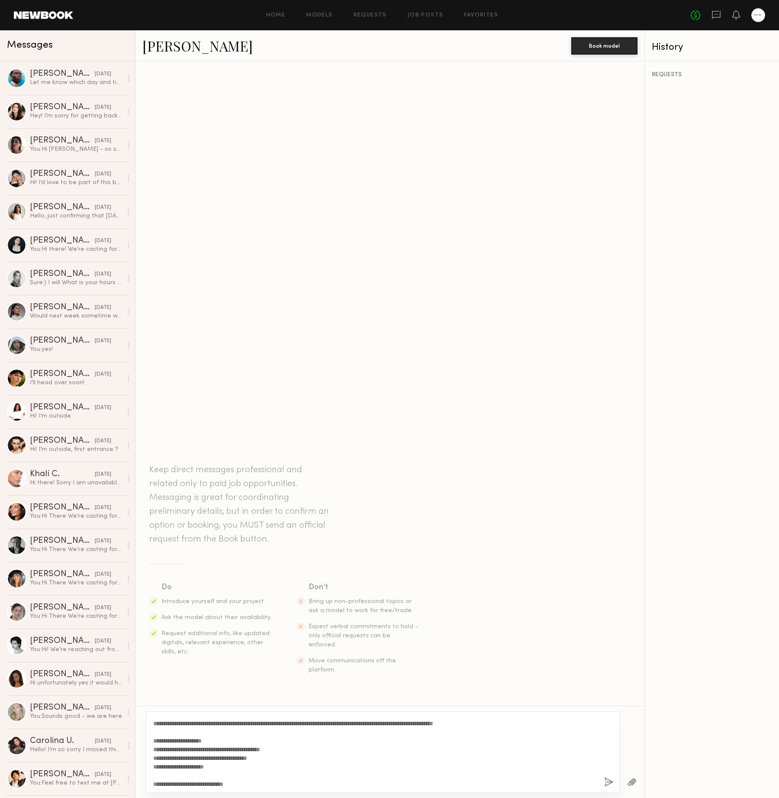
click at [292, 745] on textarea "**********" at bounding box center [375, 751] width 444 height 69
click at [194, 748] on textarea "**********" at bounding box center [375, 751] width 444 height 69
click at [239, 768] on textarea "**********" at bounding box center [375, 751] width 444 height 69
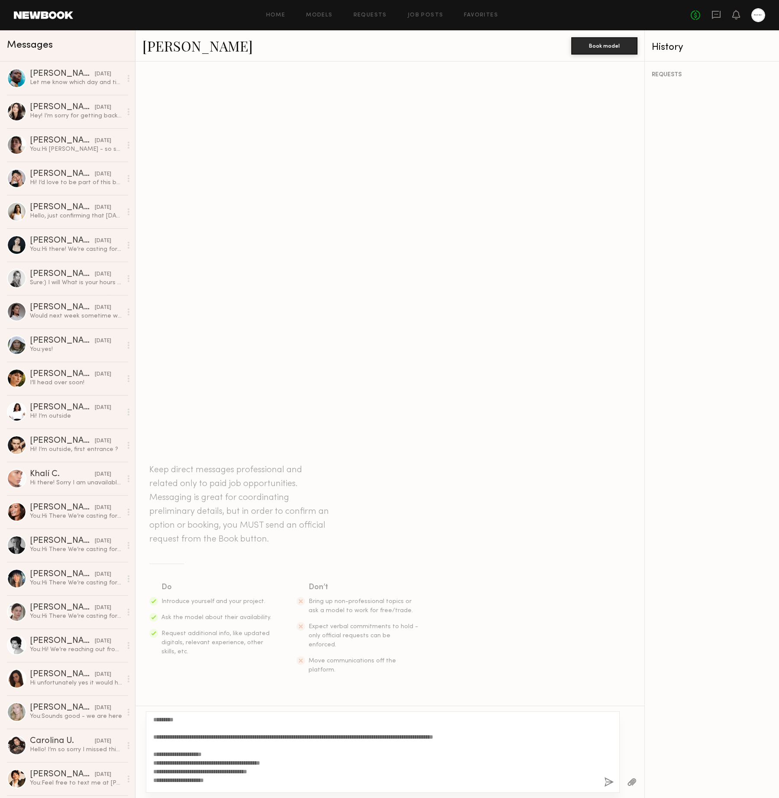
scroll to position [0, 0]
click at [280, 738] on textarea "**********" at bounding box center [375, 751] width 444 height 69
click at [536, 733] on textarea "**********" at bounding box center [375, 751] width 444 height 69
click at [511, 737] on textarea "**********" at bounding box center [375, 751] width 444 height 69
drag, startPoint x: 522, startPoint y: 735, endPoint x: 460, endPoint y: 739, distance: 62.0
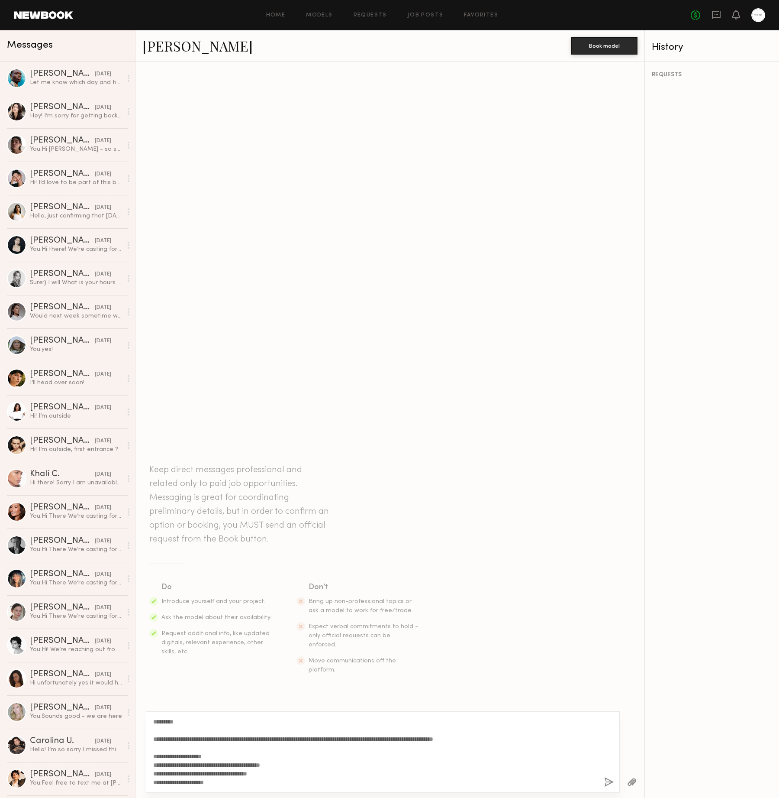
click at [460, 739] on textarea "**********" at bounding box center [375, 751] width 444 height 69
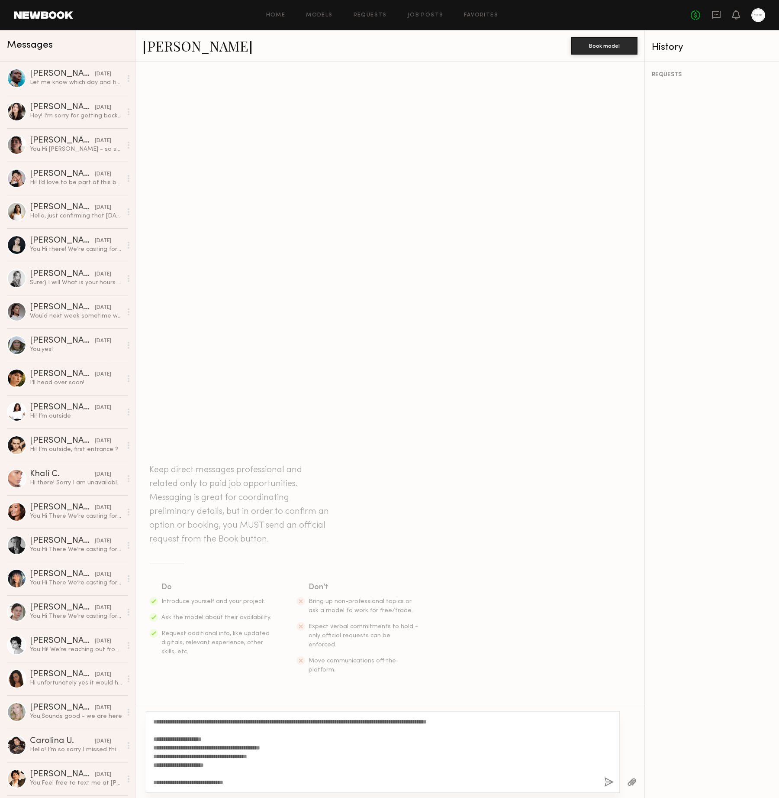
drag, startPoint x: 307, startPoint y: 748, endPoint x: 144, endPoint y: 748, distance: 162.8
click at [144, 748] on div "**********" at bounding box center [390, 751] width 509 height 92
type textarea "**********"
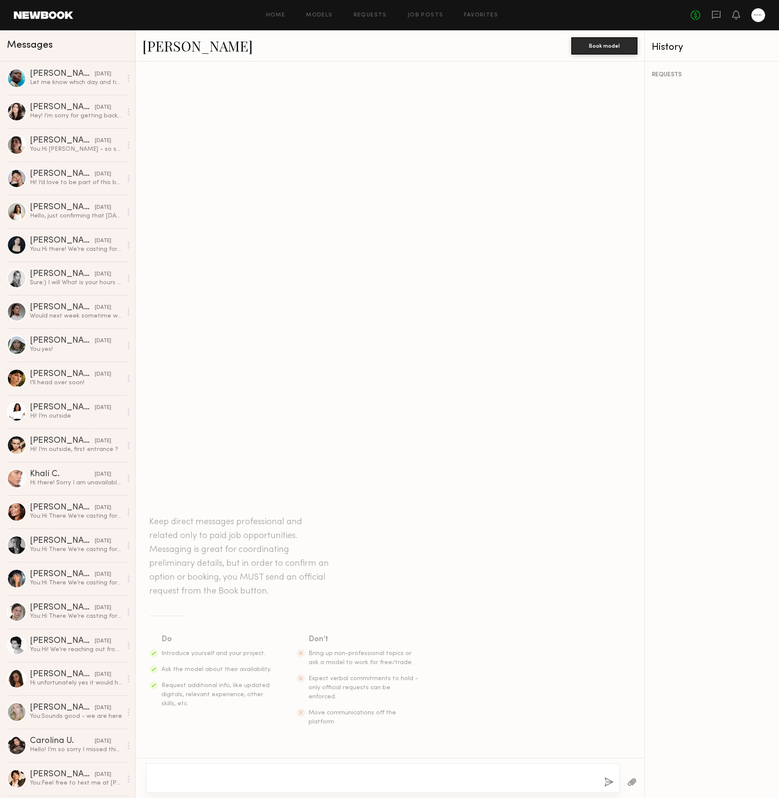
scroll to position [0, 0]
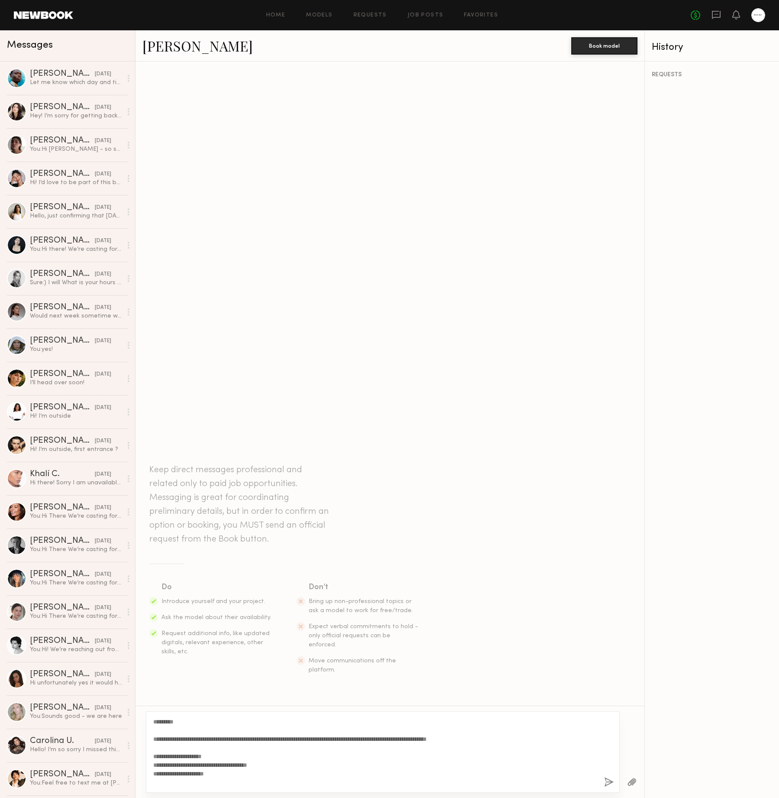
type textarea "**********"
click at [604, 785] on button "button" at bounding box center [609, 782] width 10 height 11
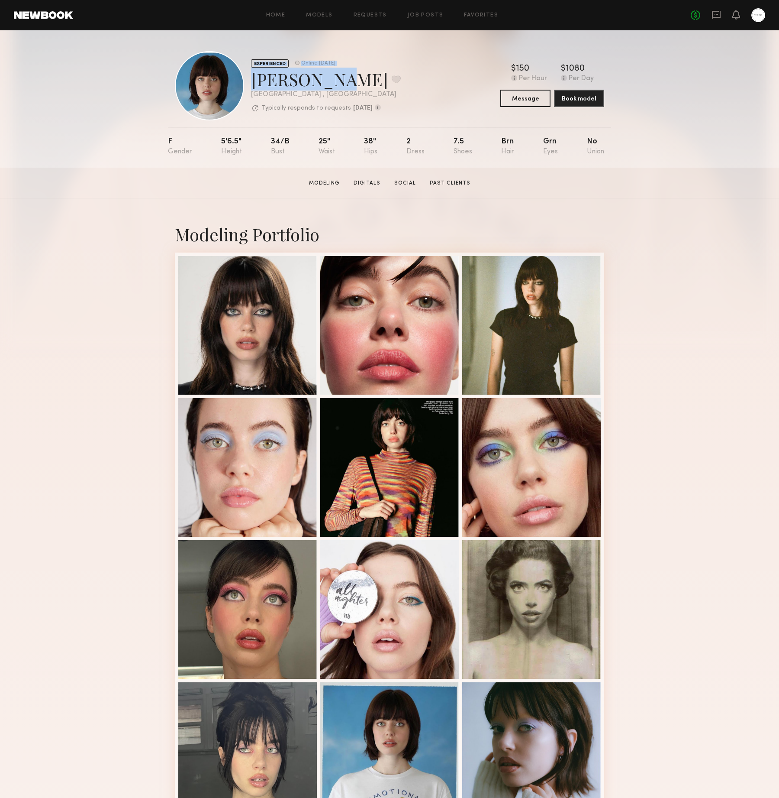
drag, startPoint x: 323, startPoint y: 85, endPoint x: 244, endPoint y: 74, distance: 79.5
click at [244, 74] on div "EXPERIENCED Online [DATE] [PERSON_NAME] Favorite [GEOGRAPHIC_DATA] , [GEOGRAPHI…" at bounding box center [288, 85] width 226 height 69
click at [600, 200] on div "Modeling Portfolio View More" at bounding box center [390, 535] width 430 height 674
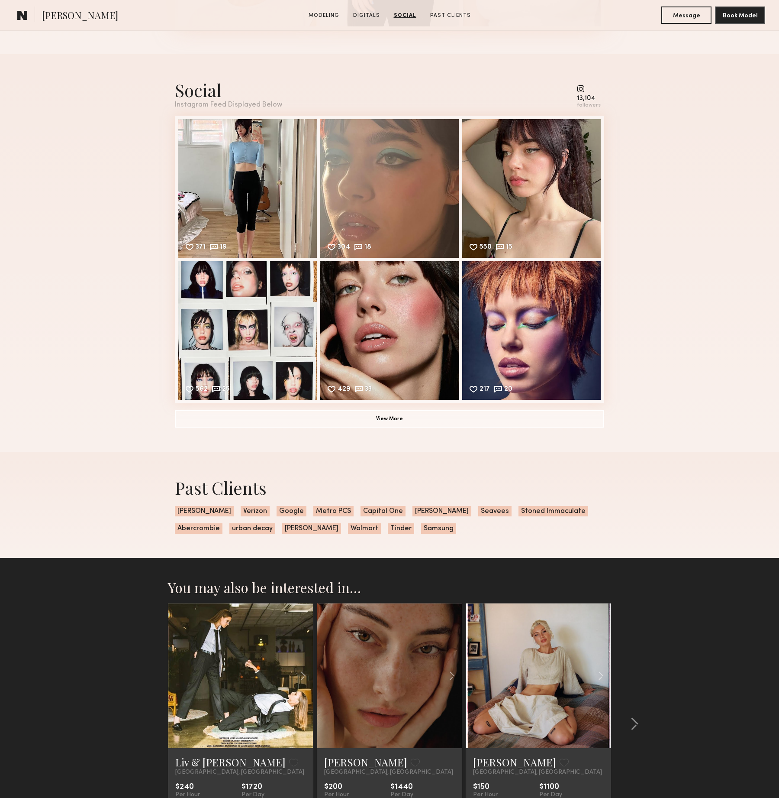
scroll to position [1144, 0]
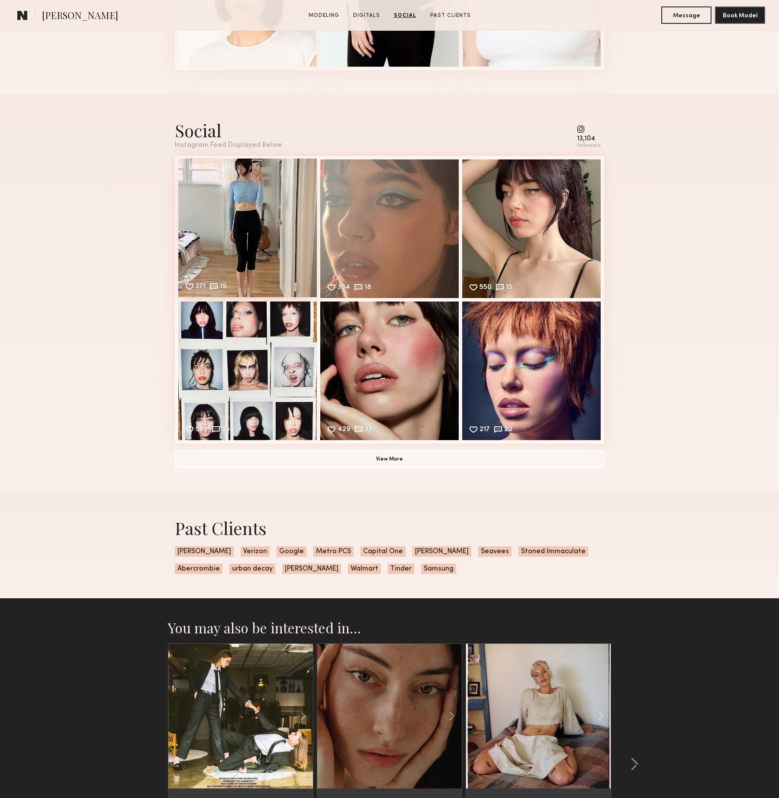
click at [226, 195] on div "371 19 Likes & comments displayed to show model’s engagement" at bounding box center [247, 227] width 139 height 139
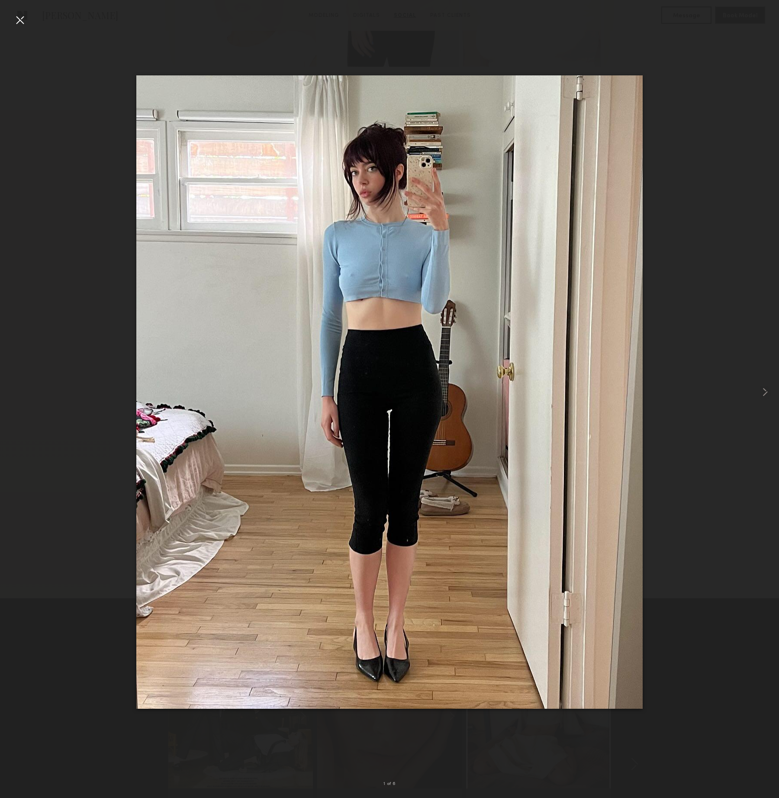
click at [17, 15] on div at bounding box center [20, 20] width 14 height 14
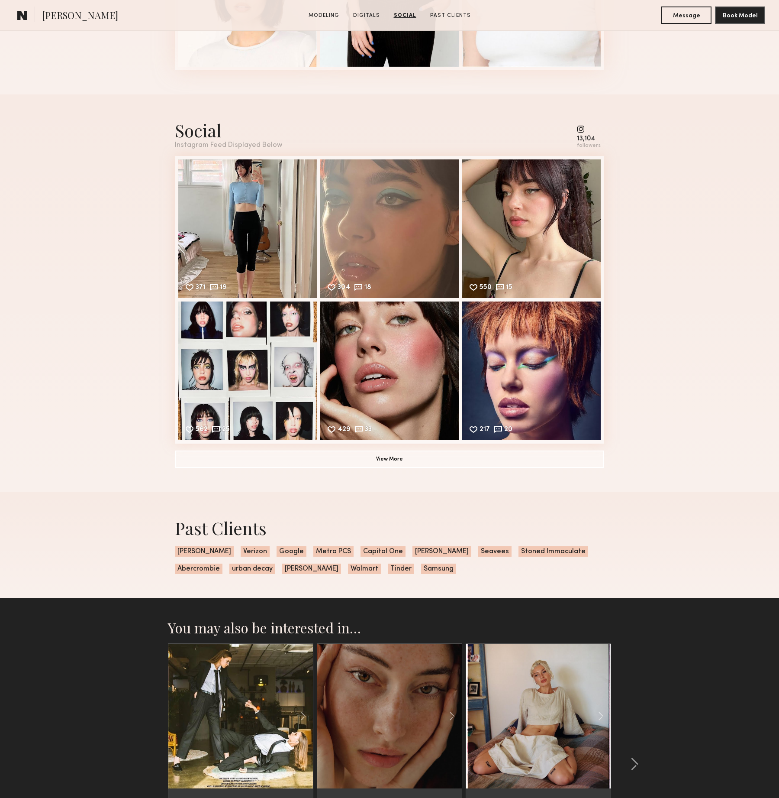
scroll to position [1293, 0]
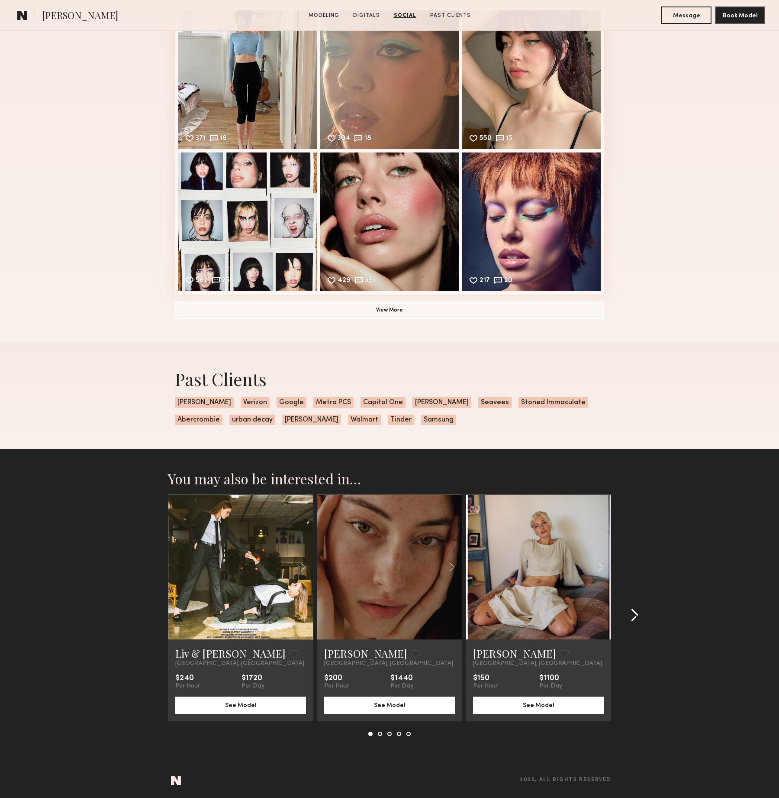
click at [624, 604] on div at bounding box center [632, 615] width 42 height 242
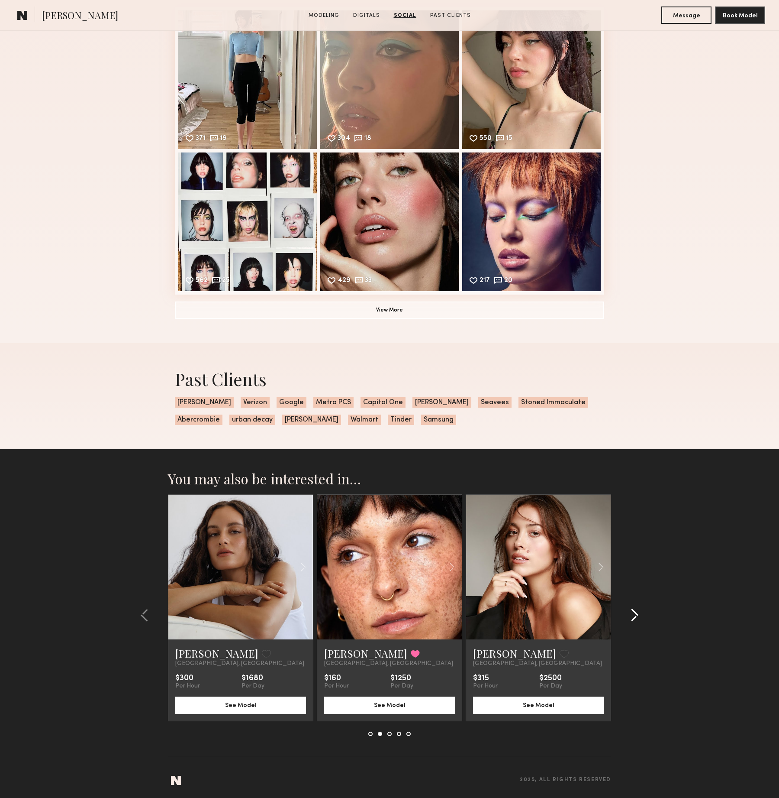
click at [624, 604] on div at bounding box center [632, 615] width 42 height 242
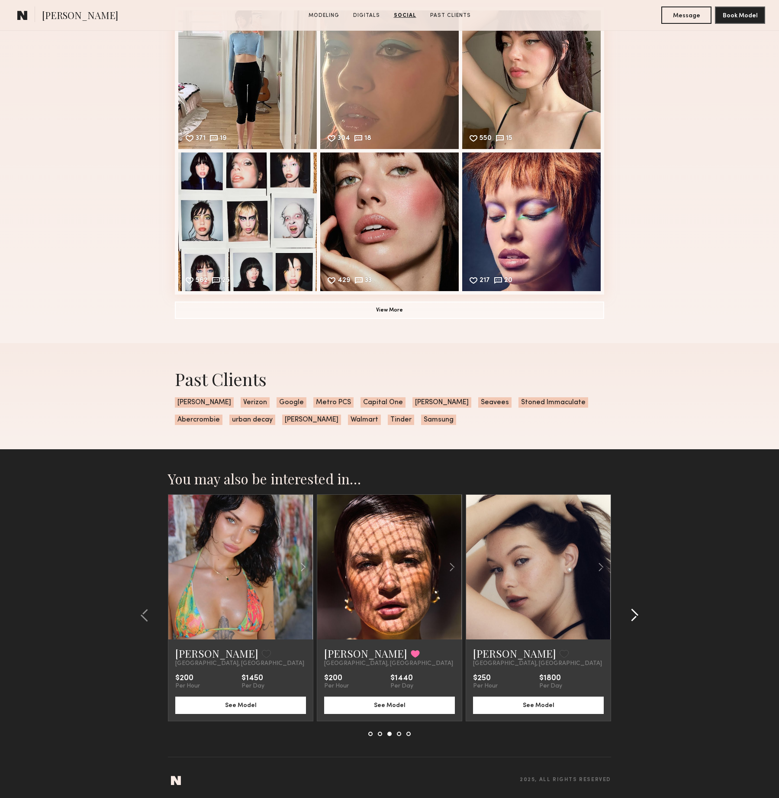
click at [624, 604] on div at bounding box center [632, 615] width 42 height 242
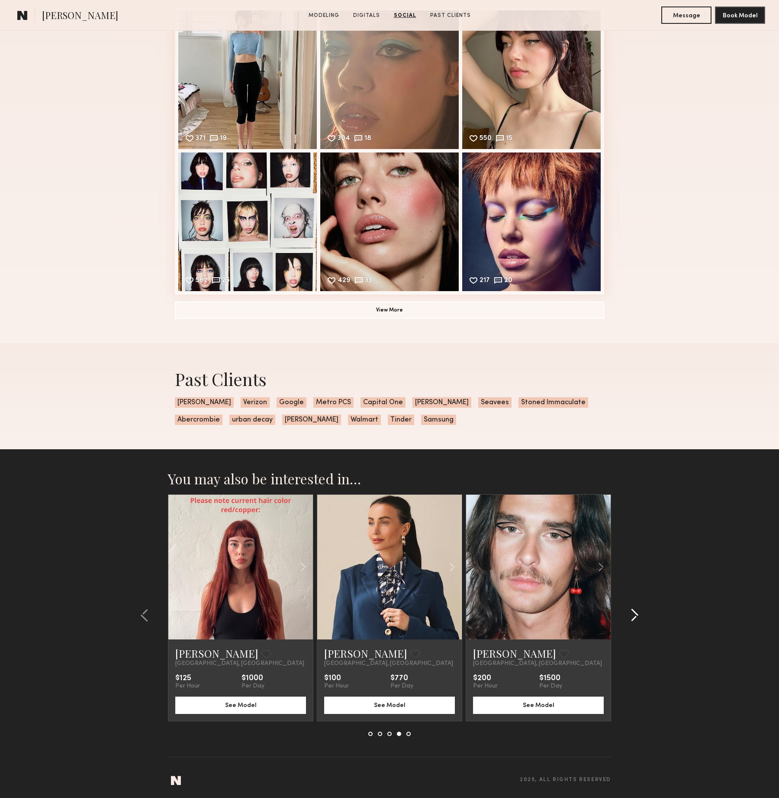
click at [624, 604] on div at bounding box center [632, 615] width 42 height 242
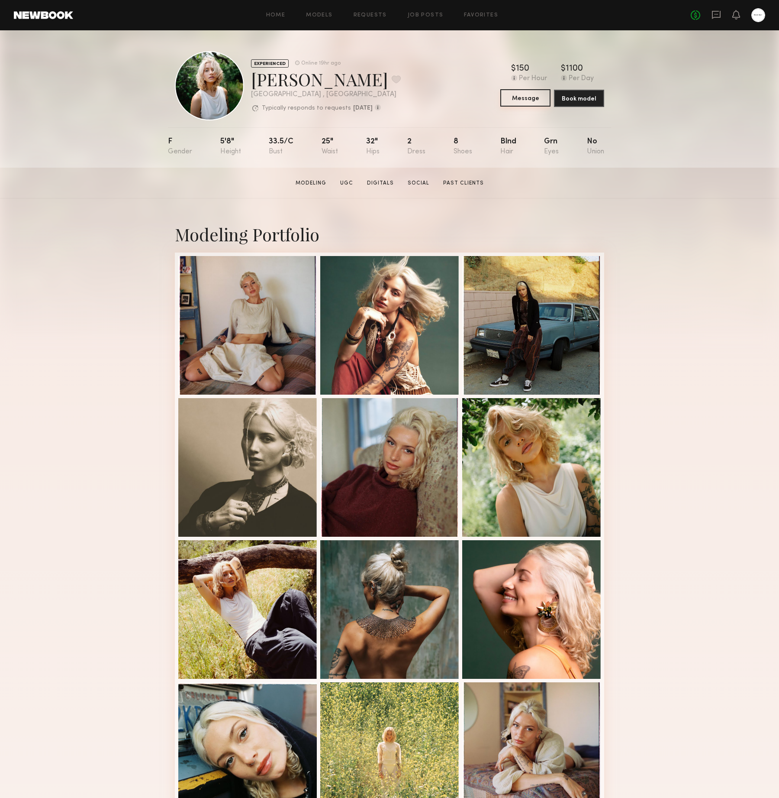
click at [543, 91] on button "Message" at bounding box center [526, 97] width 50 height 17
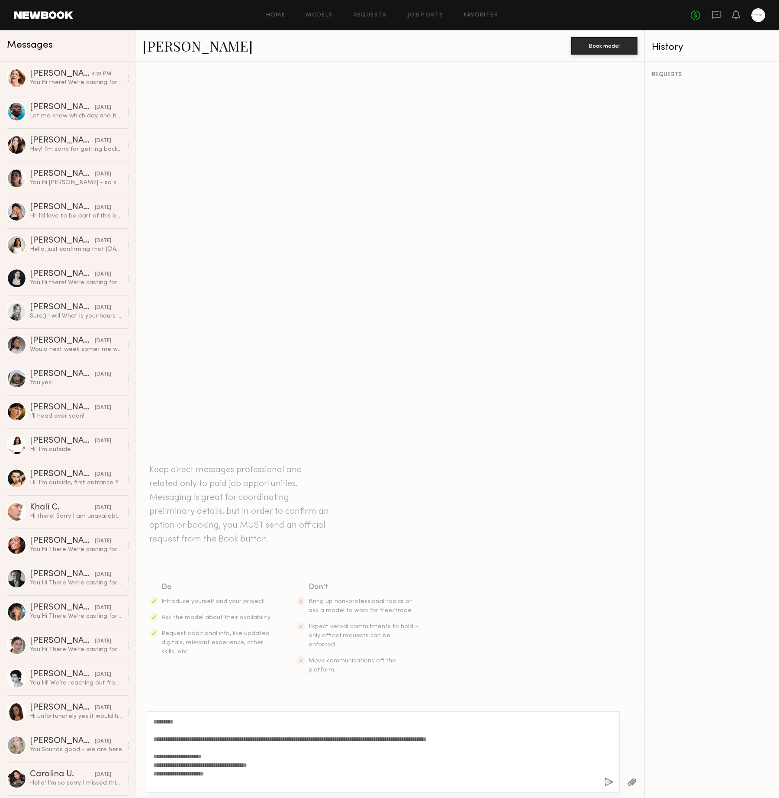
scroll to position [7, 0]
click at [458, 723] on textarea "**********" at bounding box center [375, 751] width 444 height 69
type textarea "**********"
click at [620, 779] on div at bounding box center [632, 781] width 25 height 21
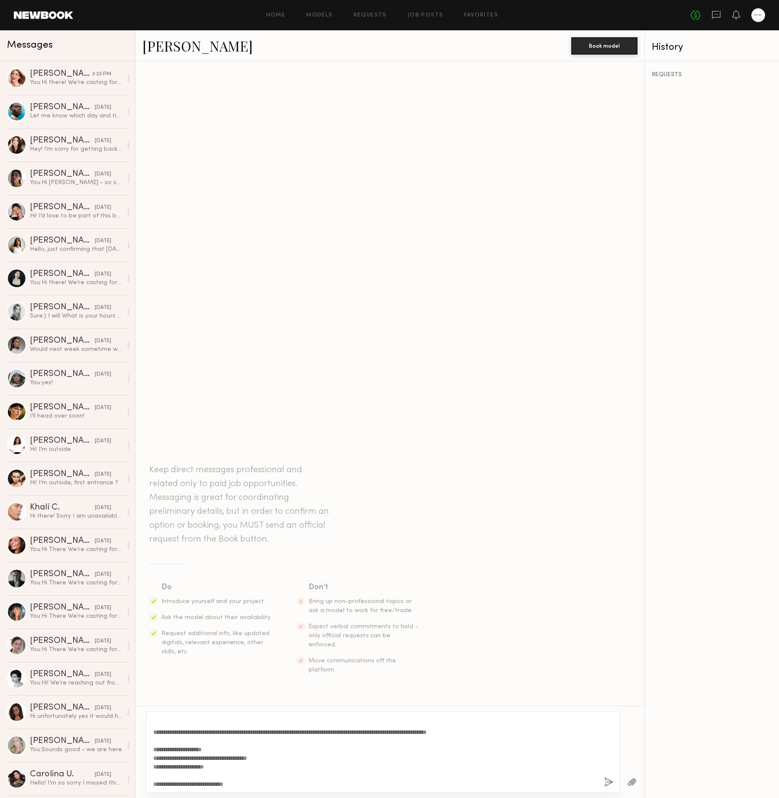
click at [604, 777] on button "button" at bounding box center [609, 782] width 10 height 11
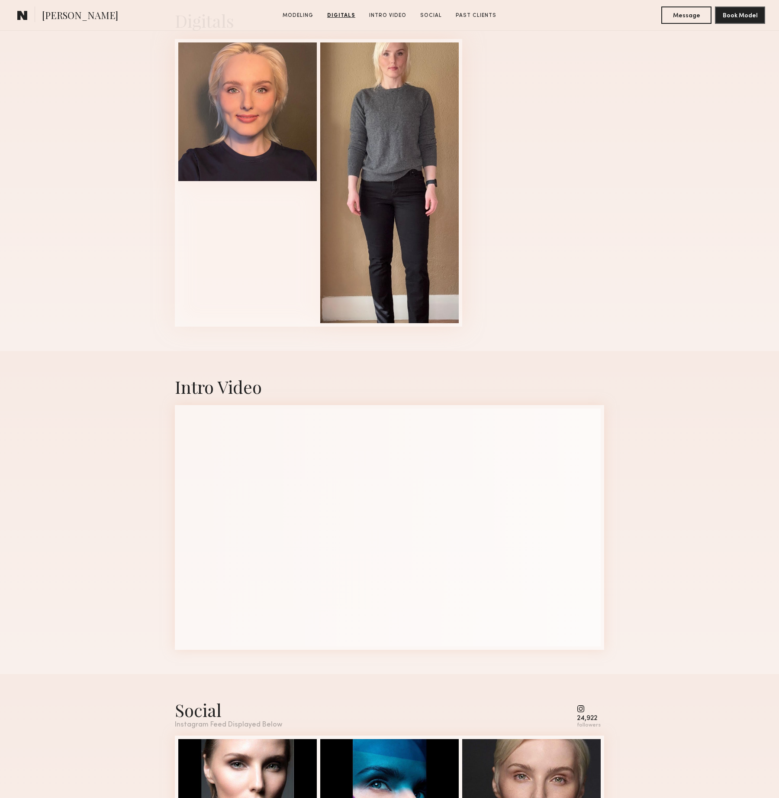
scroll to position [881, 0]
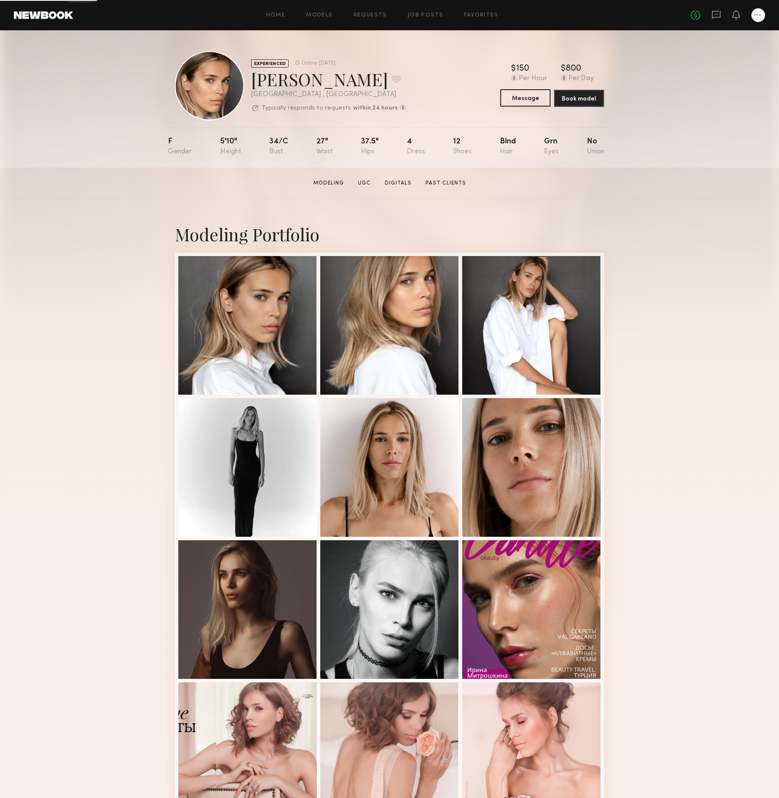
click at [521, 90] on button "Message" at bounding box center [526, 97] width 50 height 17
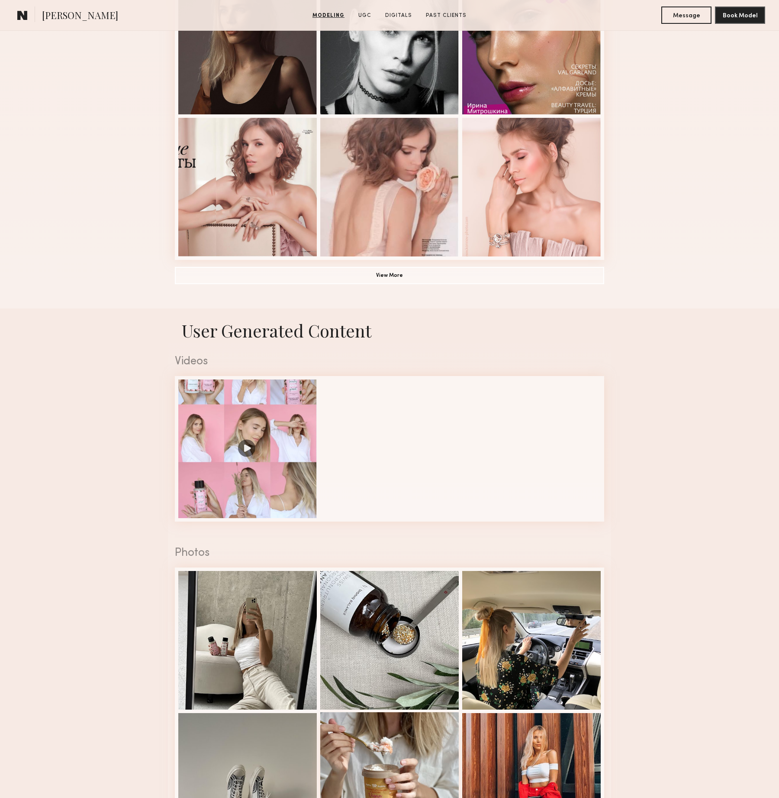
scroll to position [91, 0]
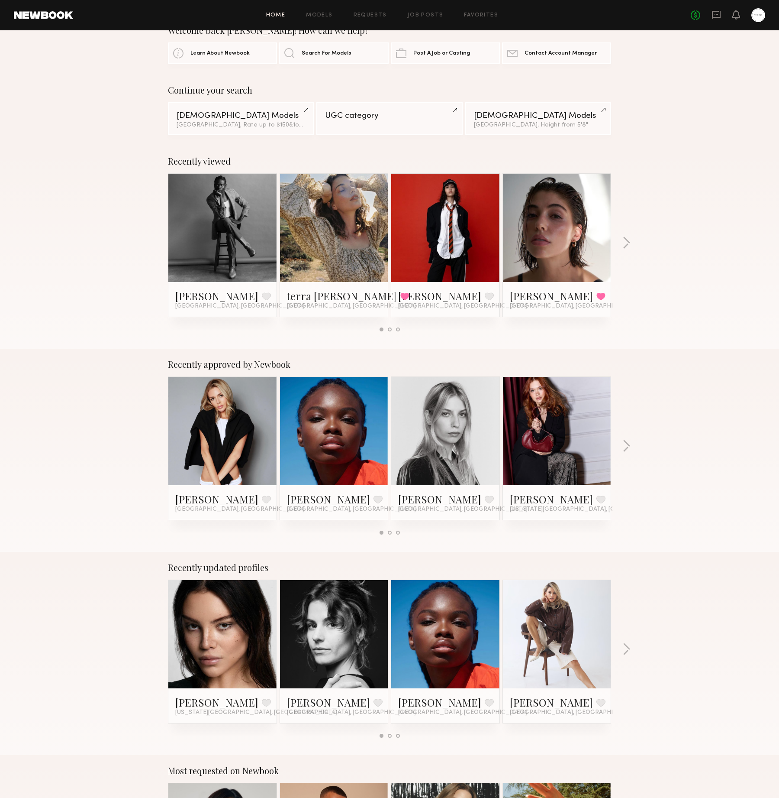
scroll to position [198, 0]
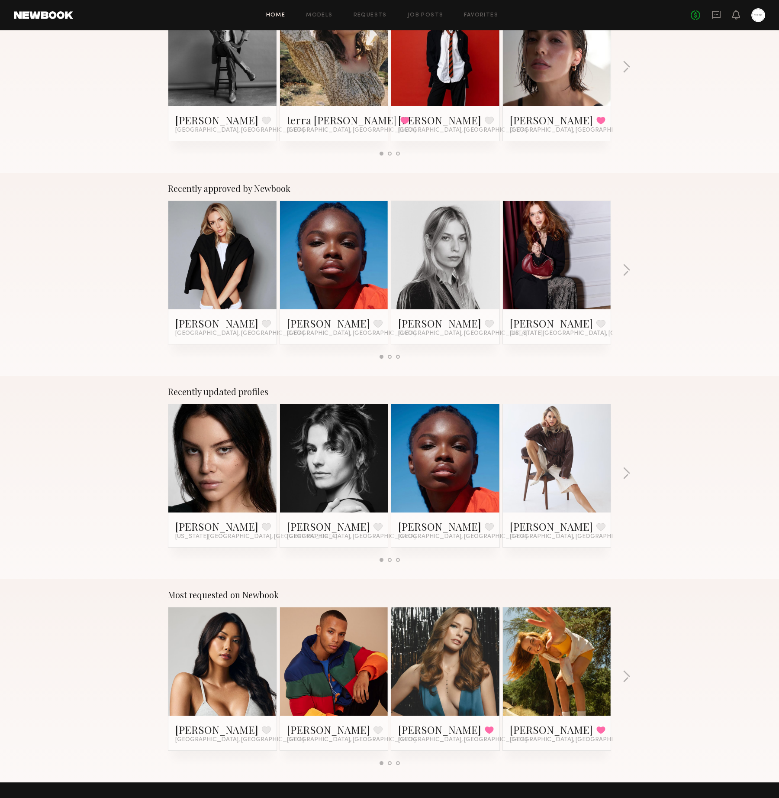
click at [630, 262] on div "Recently approved by Newbook [PERSON_NAME] Favorite [GEOGRAPHIC_DATA], [GEOGRAP…" at bounding box center [389, 274] width 779 height 203
click at [628, 266] on button "button" at bounding box center [627, 271] width 8 height 14
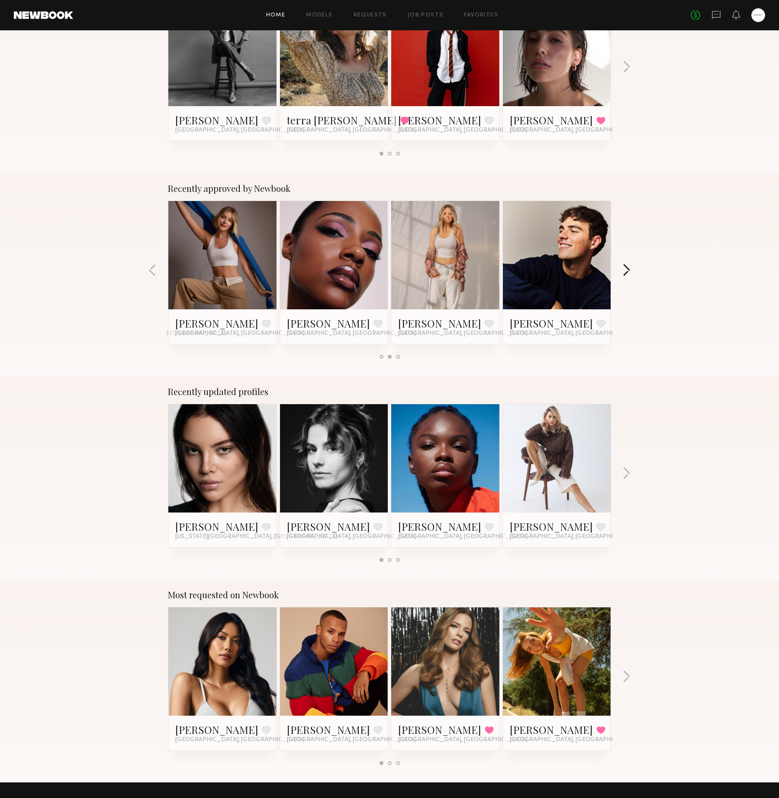
click at [627, 267] on button "button" at bounding box center [627, 271] width 8 height 14
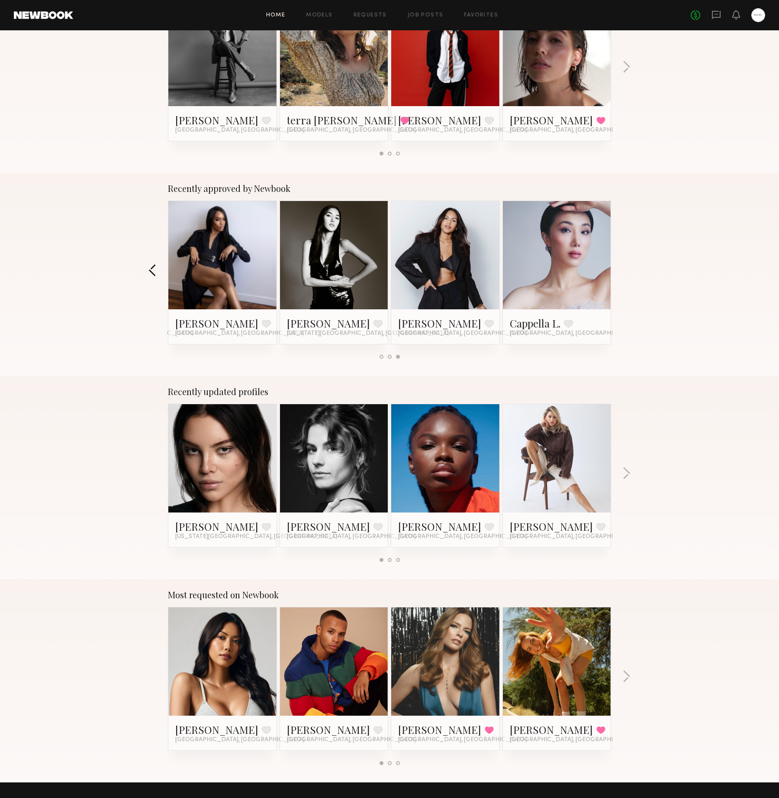
click at [152, 268] on button "button" at bounding box center [153, 271] width 8 height 14
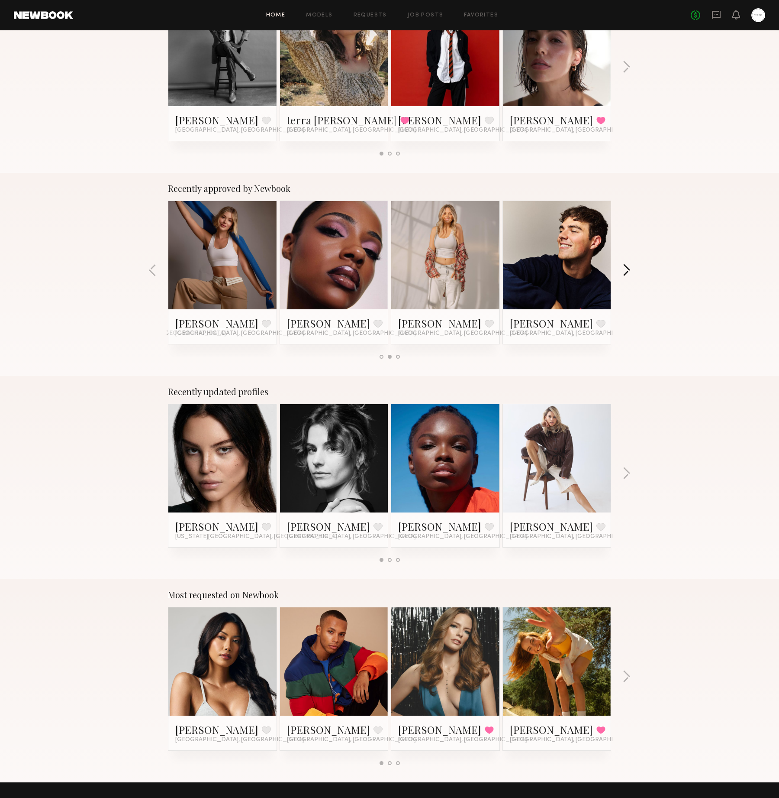
click at [626, 272] on button "button" at bounding box center [627, 271] width 8 height 14
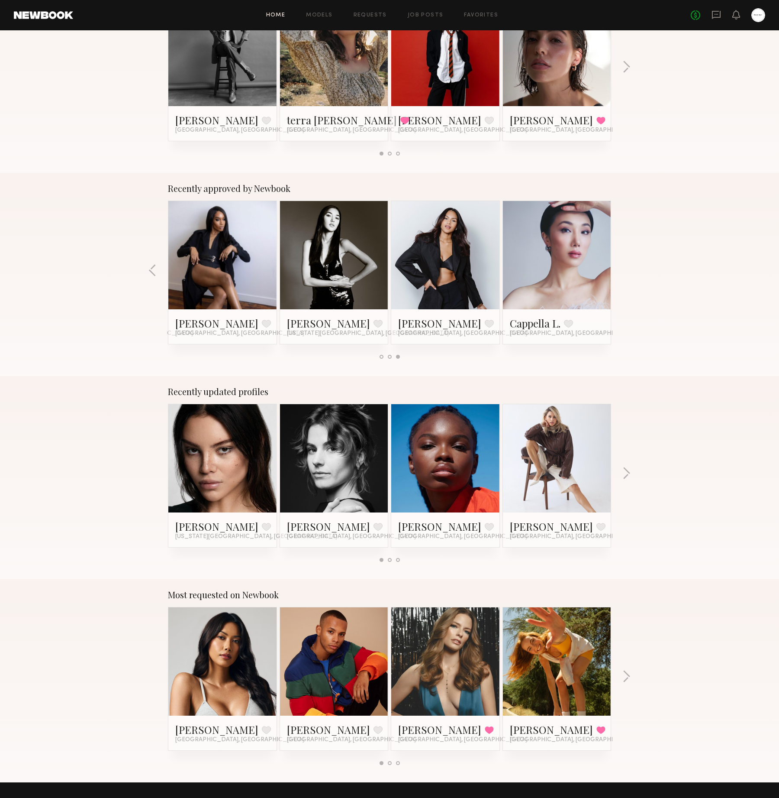
click at [626, 272] on div "Recently approved by Newbook [PERSON_NAME] Favorite [GEOGRAPHIC_DATA], [GEOGRAP…" at bounding box center [389, 274] width 779 height 203
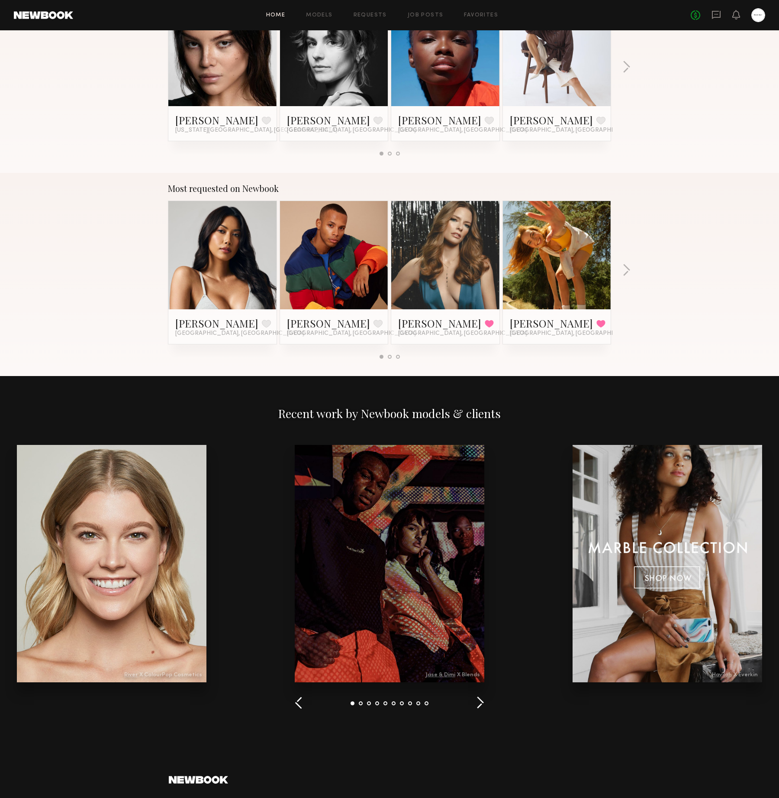
scroll to position [779, 0]
